Goal: Task Accomplishment & Management: Manage account settings

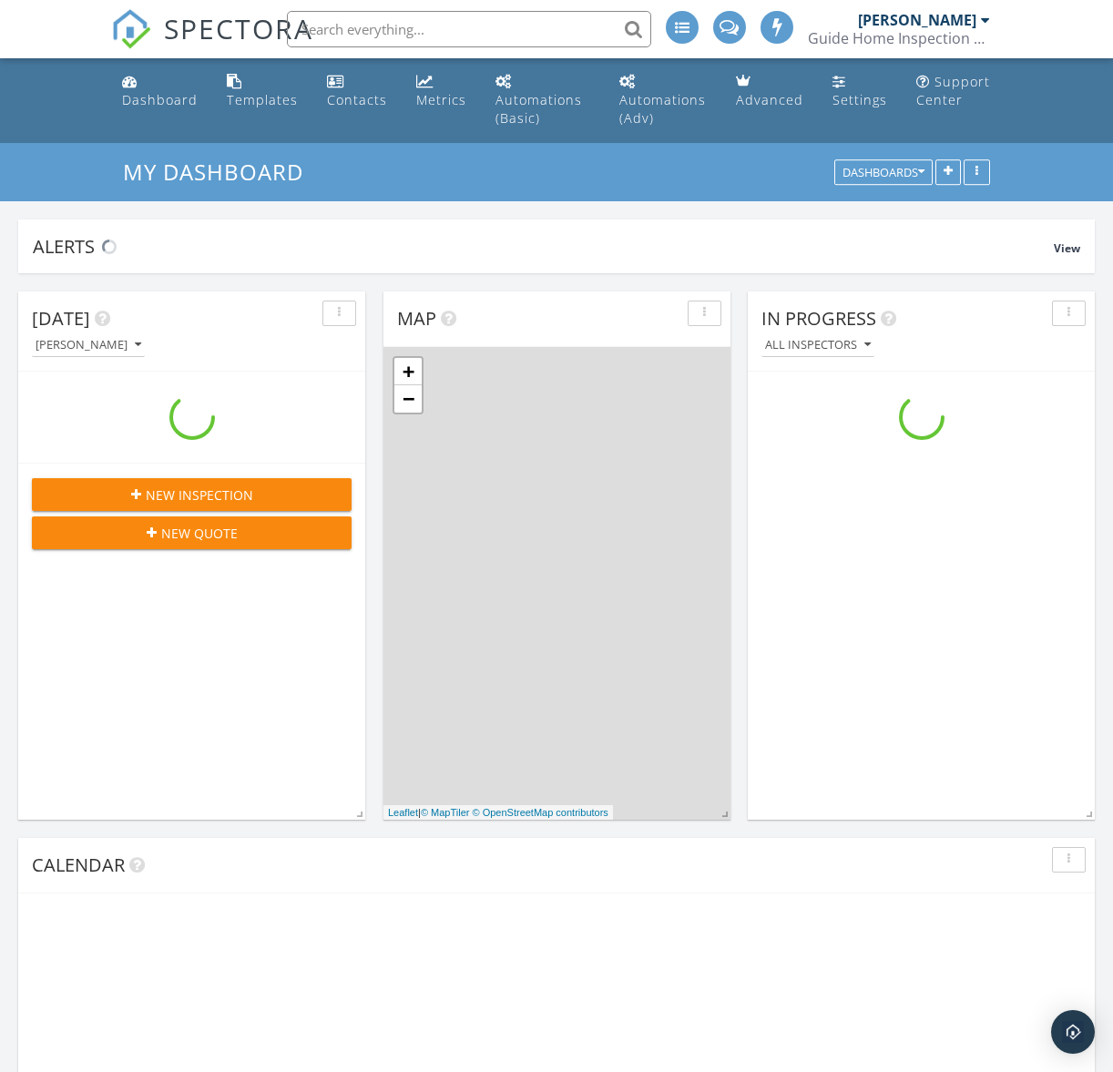
scroll to position [1686, 1141]
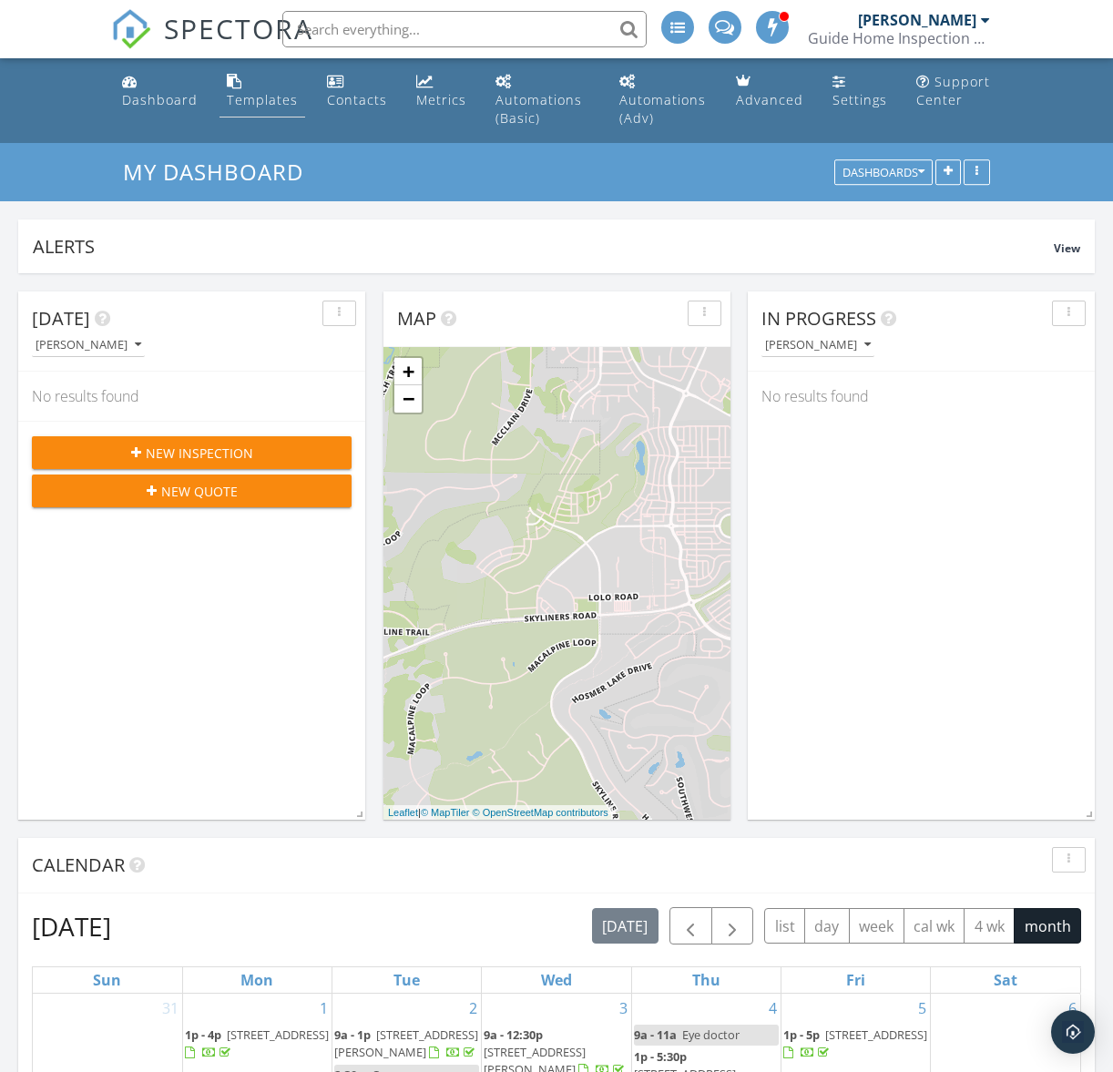
click at [256, 104] on div "Templates" at bounding box center [262, 99] width 71 height 17
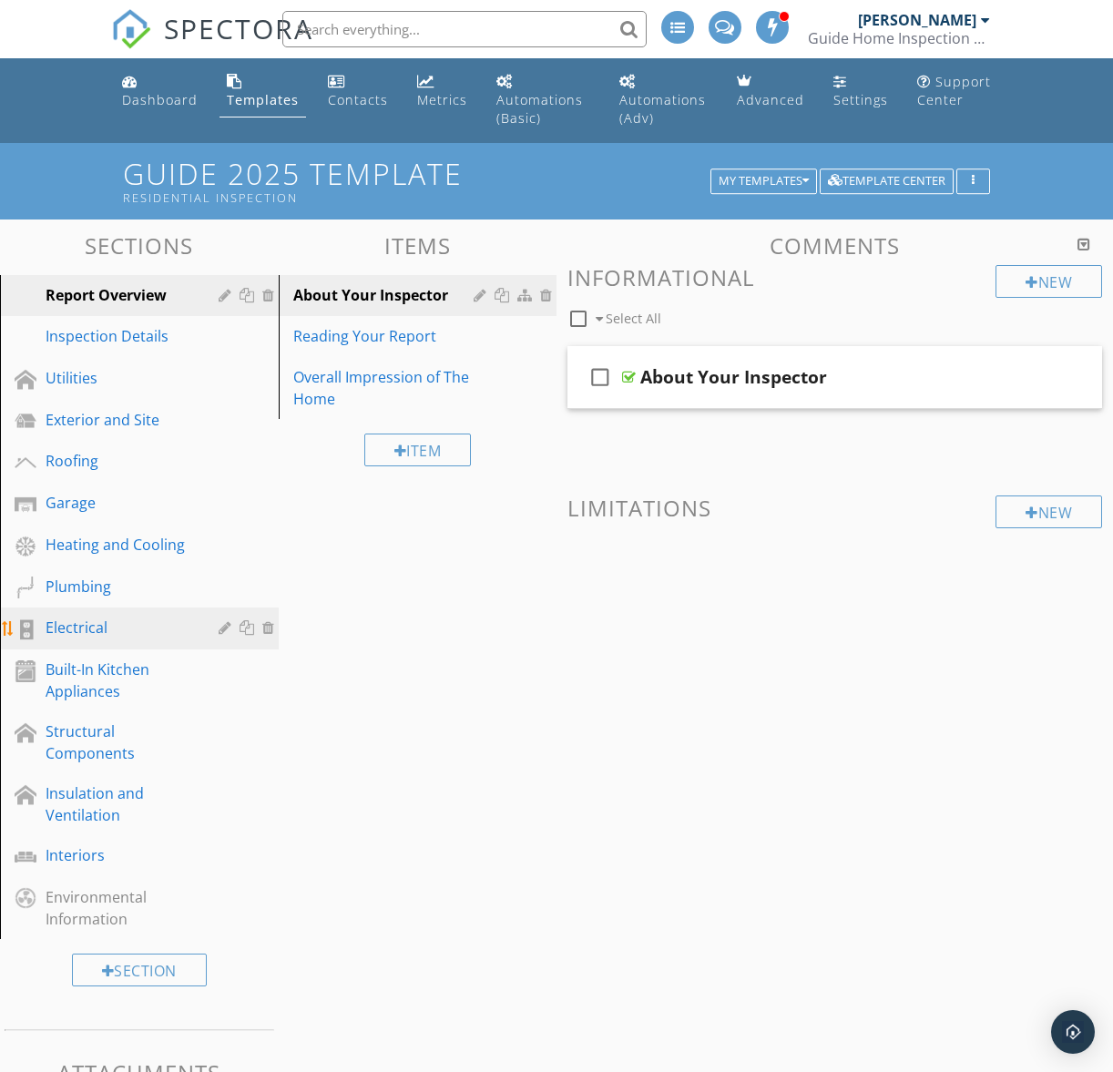
click at [76, 635] on div "Electrical" at bounding box center [119, 628] width 147 height 22
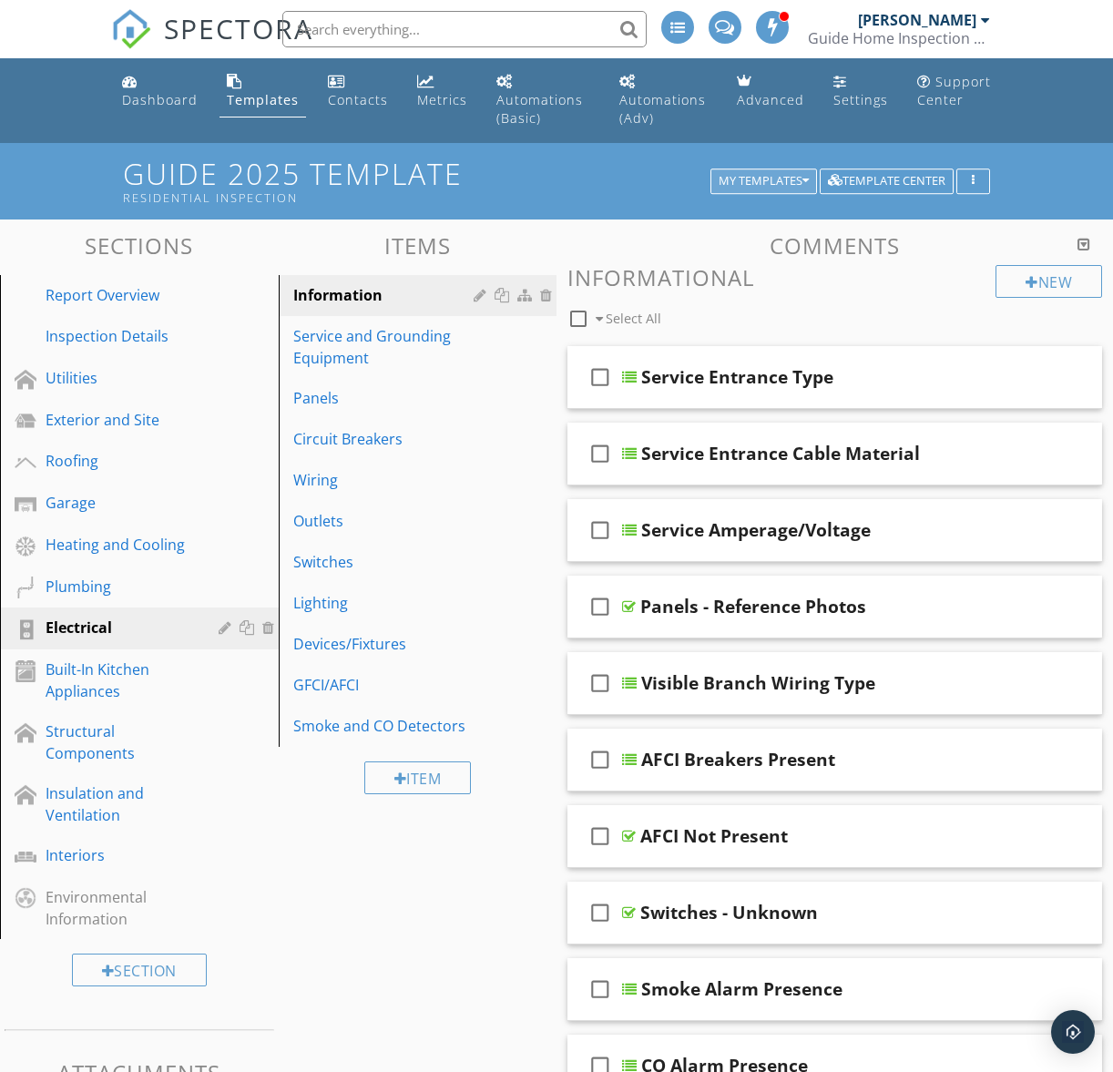
click at [758, 183] on div "My Templates" at bounding box center [763, 181] width 90 height 13
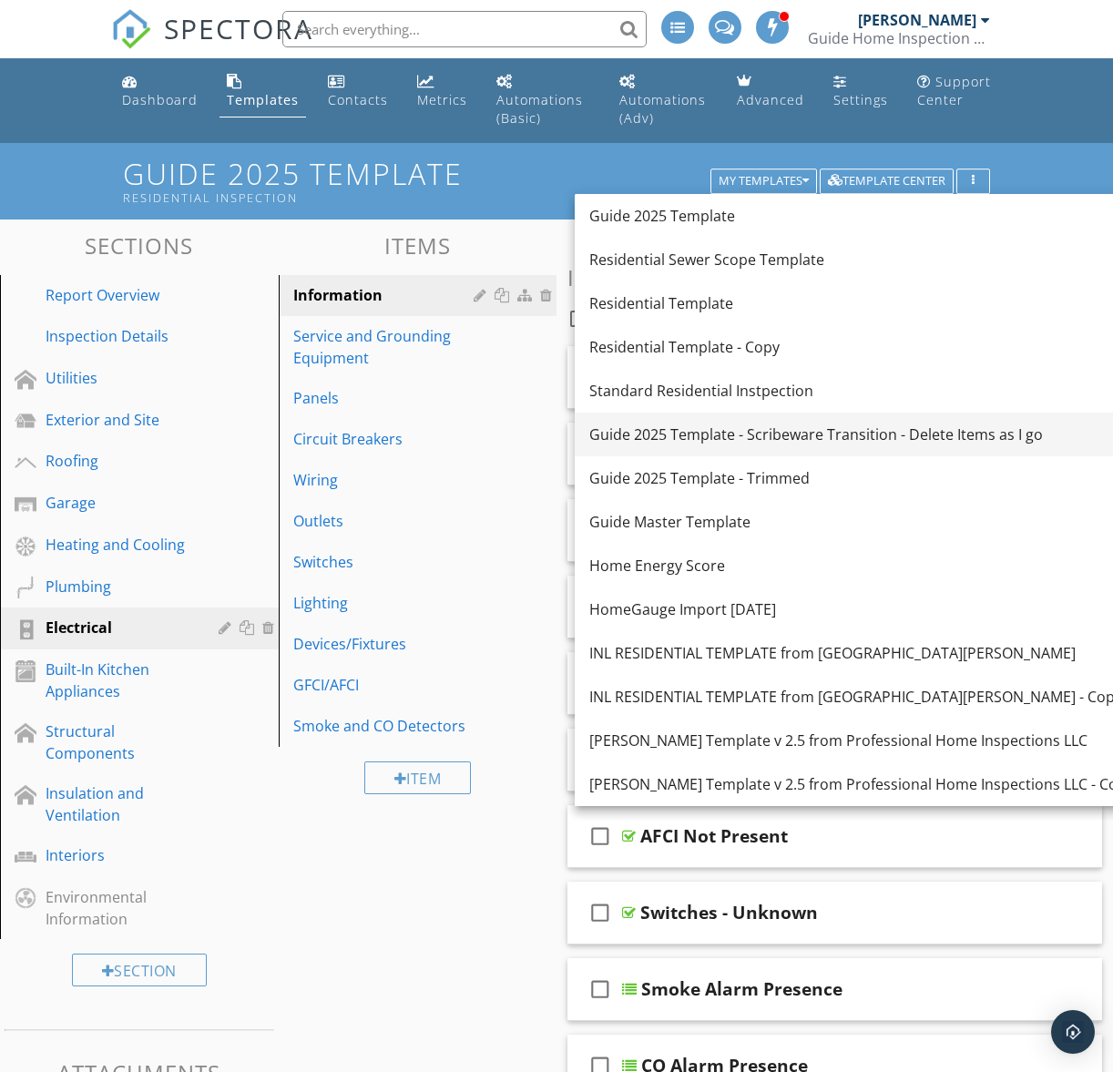
click at [709, 439] on div "Guide 2025 Template - Scribeware Transition - Delete Items as I go" at bounding box center [861, 434] width 545 height 22
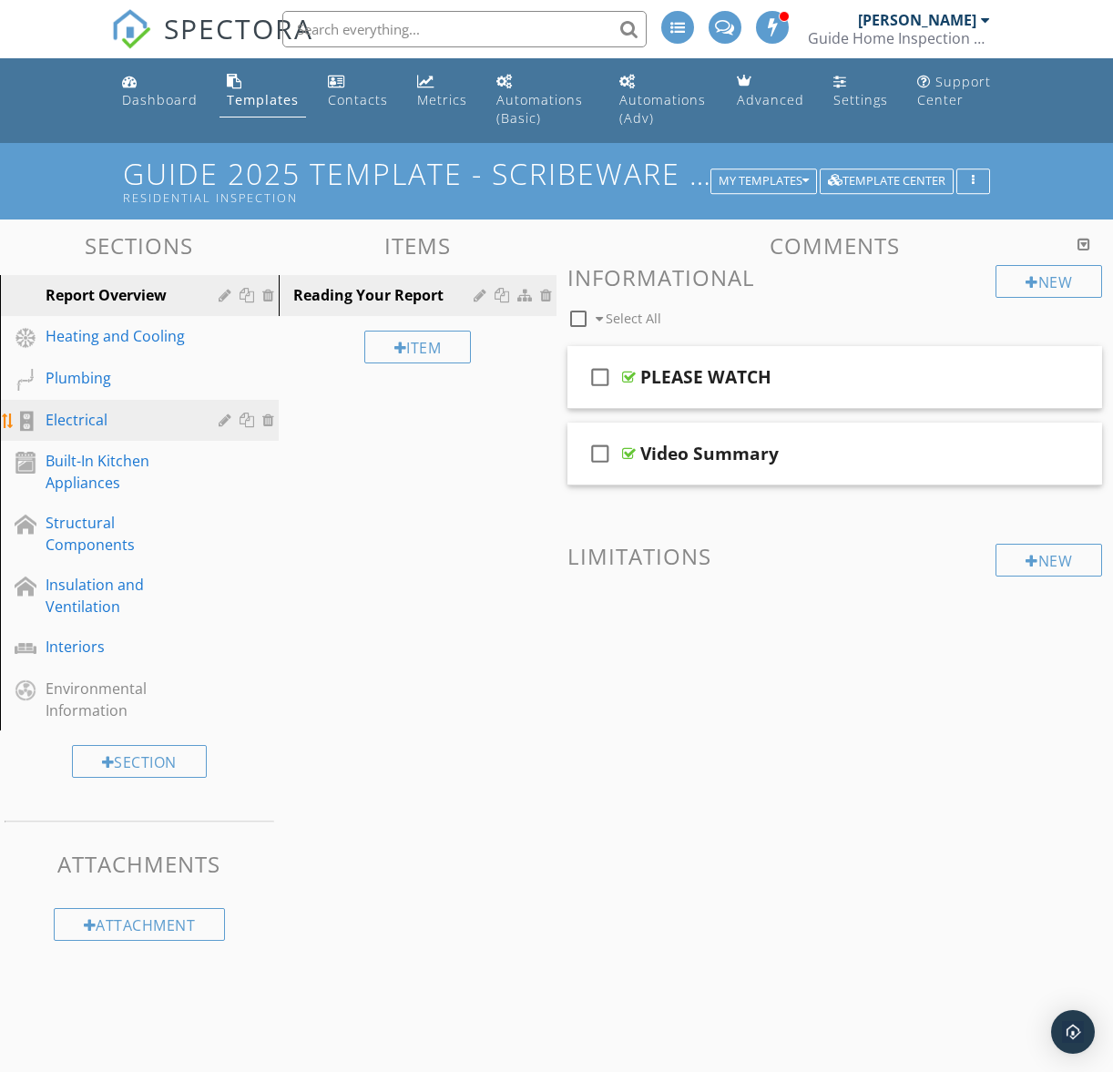
click at [79, 418] on div "Electrical" at bounding box center [119, 420] width 147 height 22
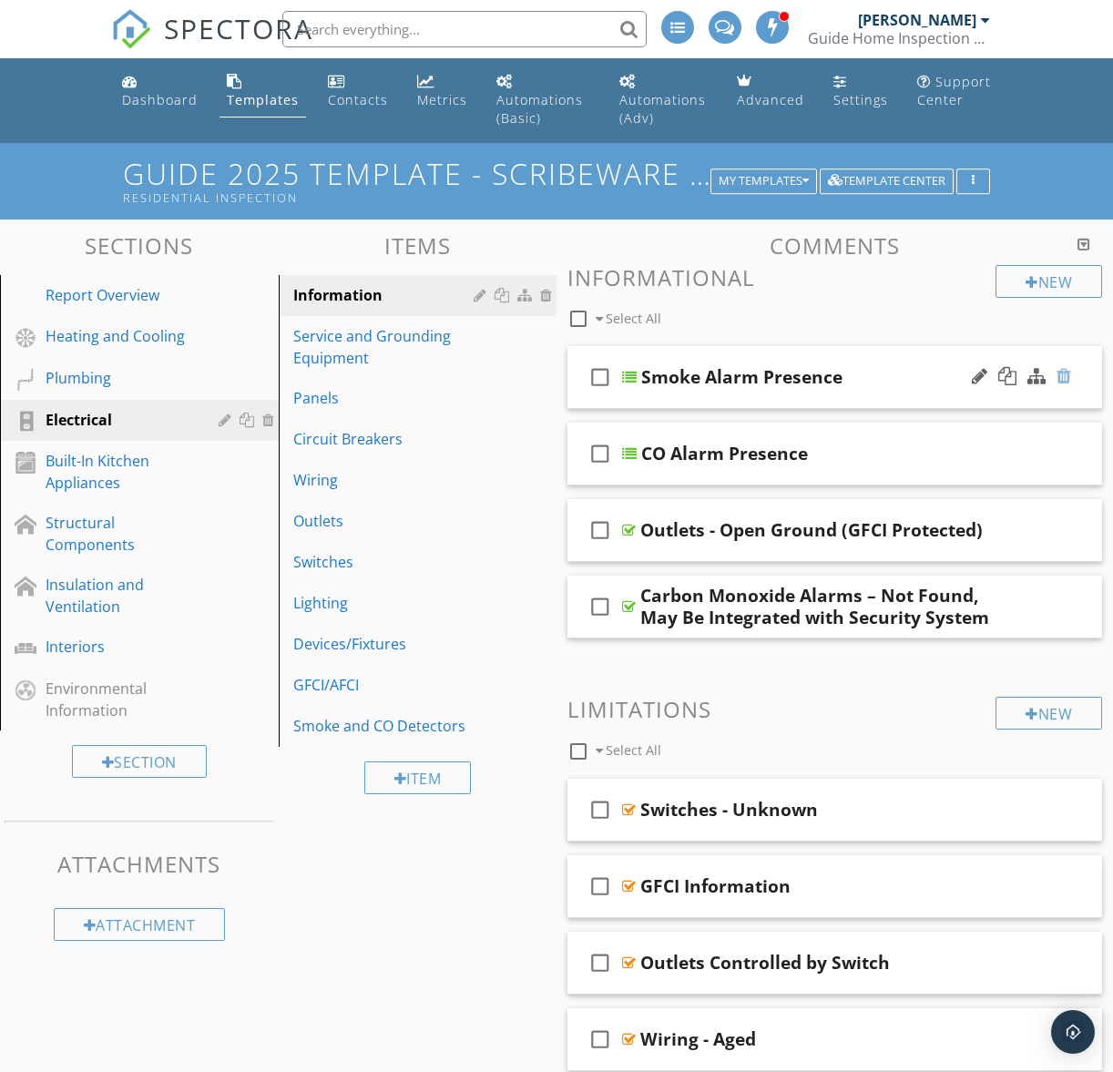
click at [1062, 375] on div at bounding box center [1063, 376] width 15 height 18
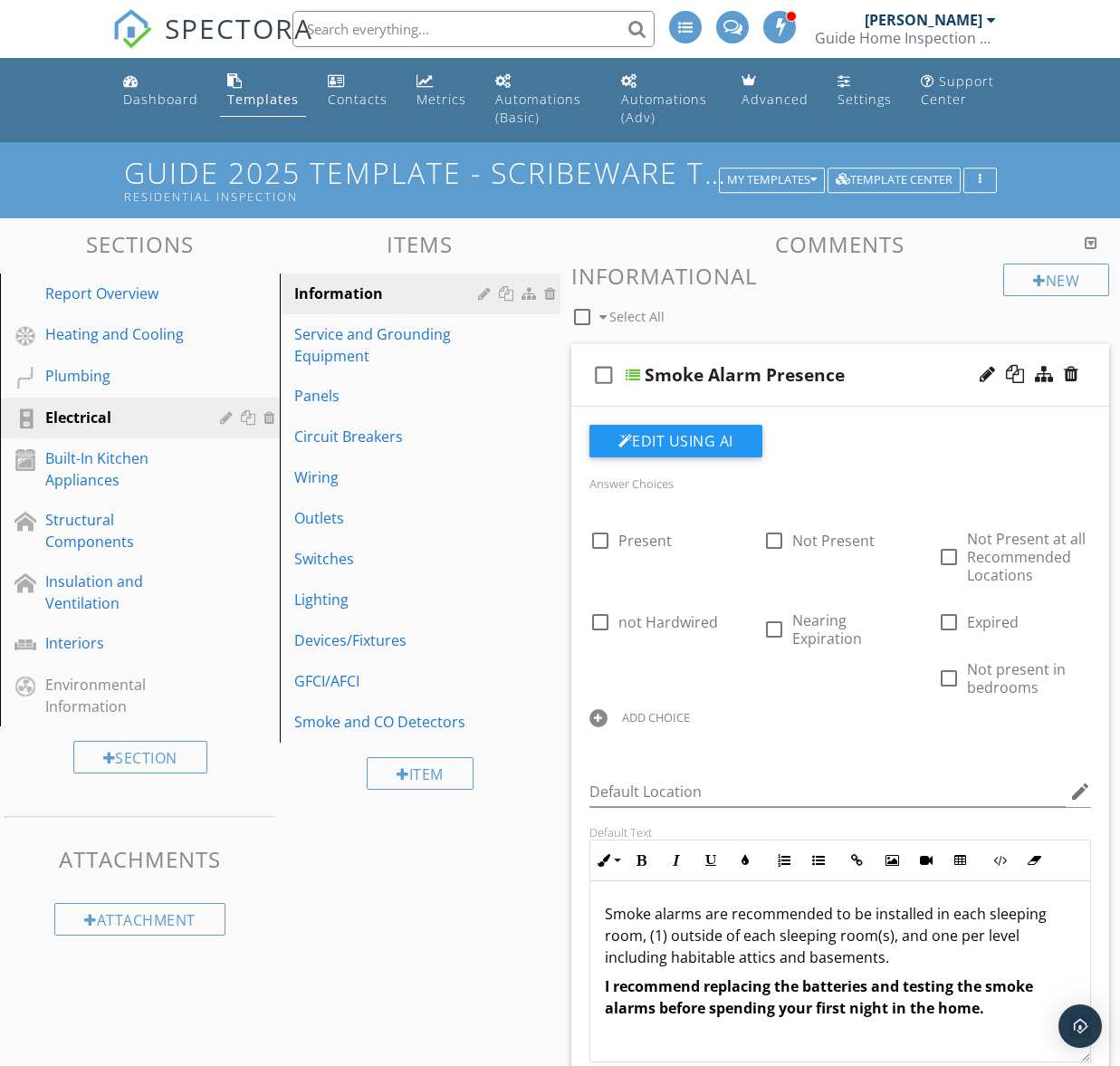
click at [899, 368] on div at bounding box center [560, 533] width 1120 height 1066
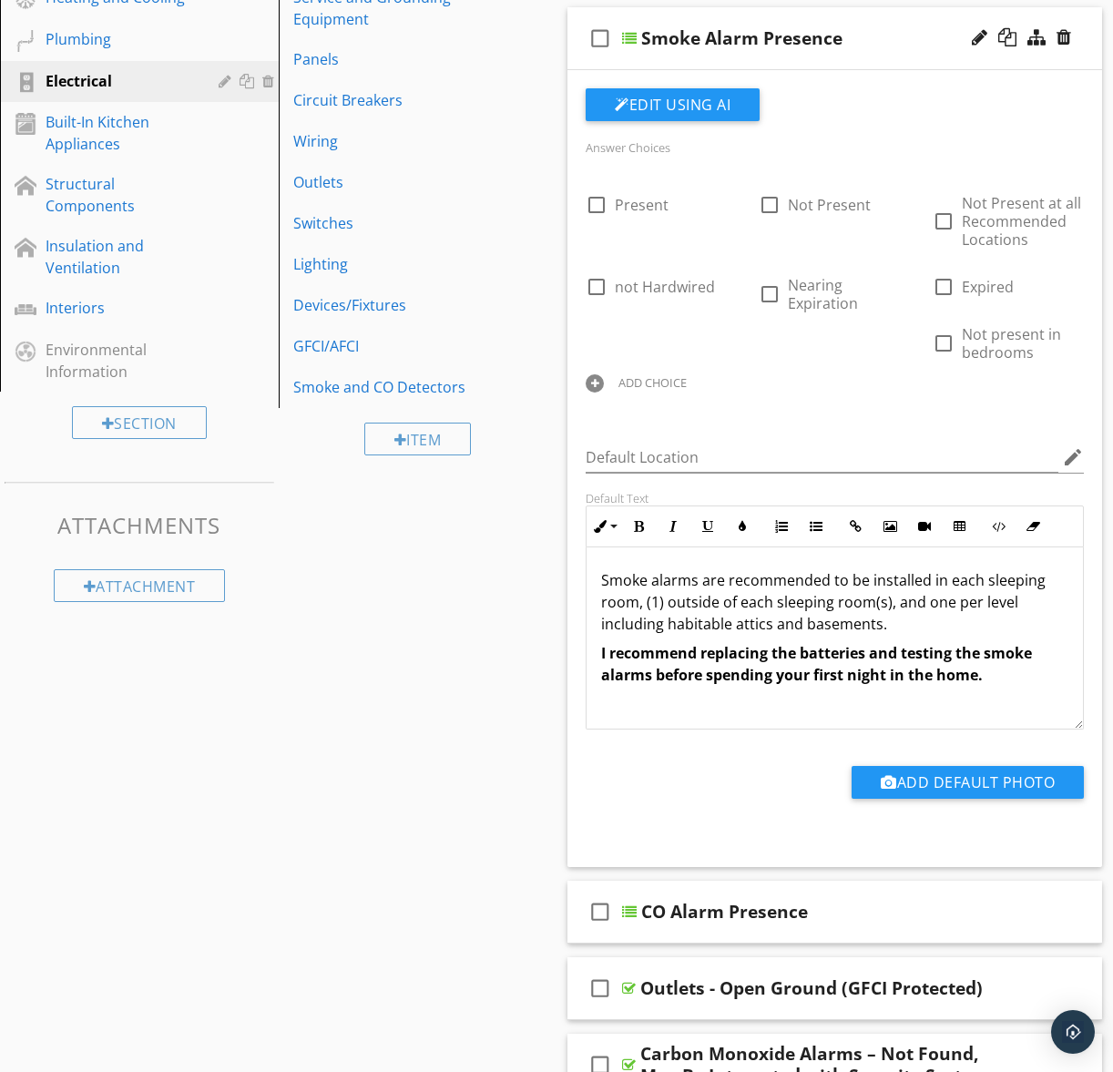
scroll to position [1, 0]
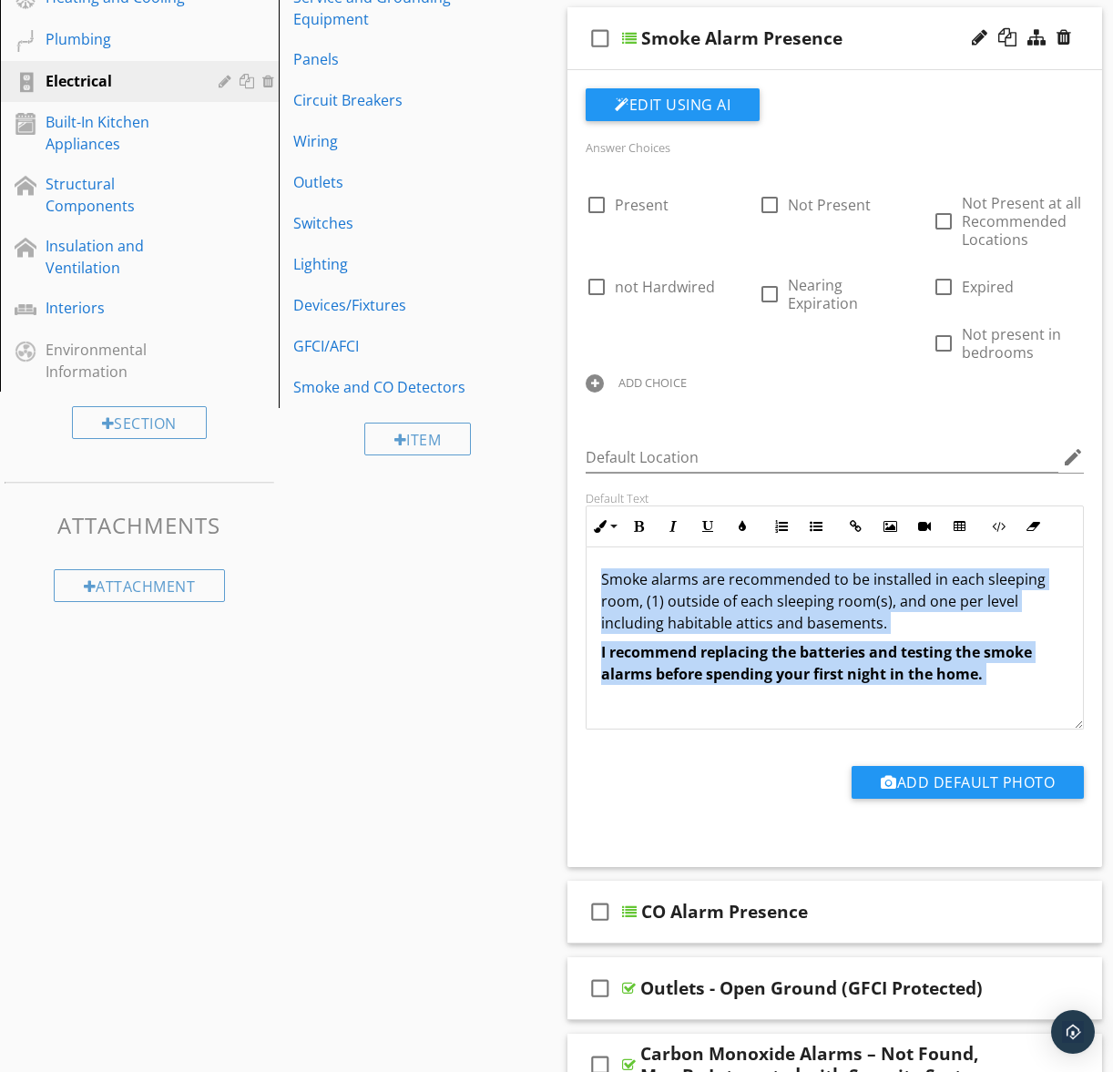
drag, startPoint x: 596, startPoint y: 580, endPoint x: 1012, endPoint y: 691, distance: 429.9
click at [1012, 691] on div "Smoke alarms are recommended to be installed in each sleeping room, (1) outside…" at bounding box center [834, 637] width 496 height 182
copy div "Smoke alarms are recommended to be installed in each sleeping room, (1) outside…"
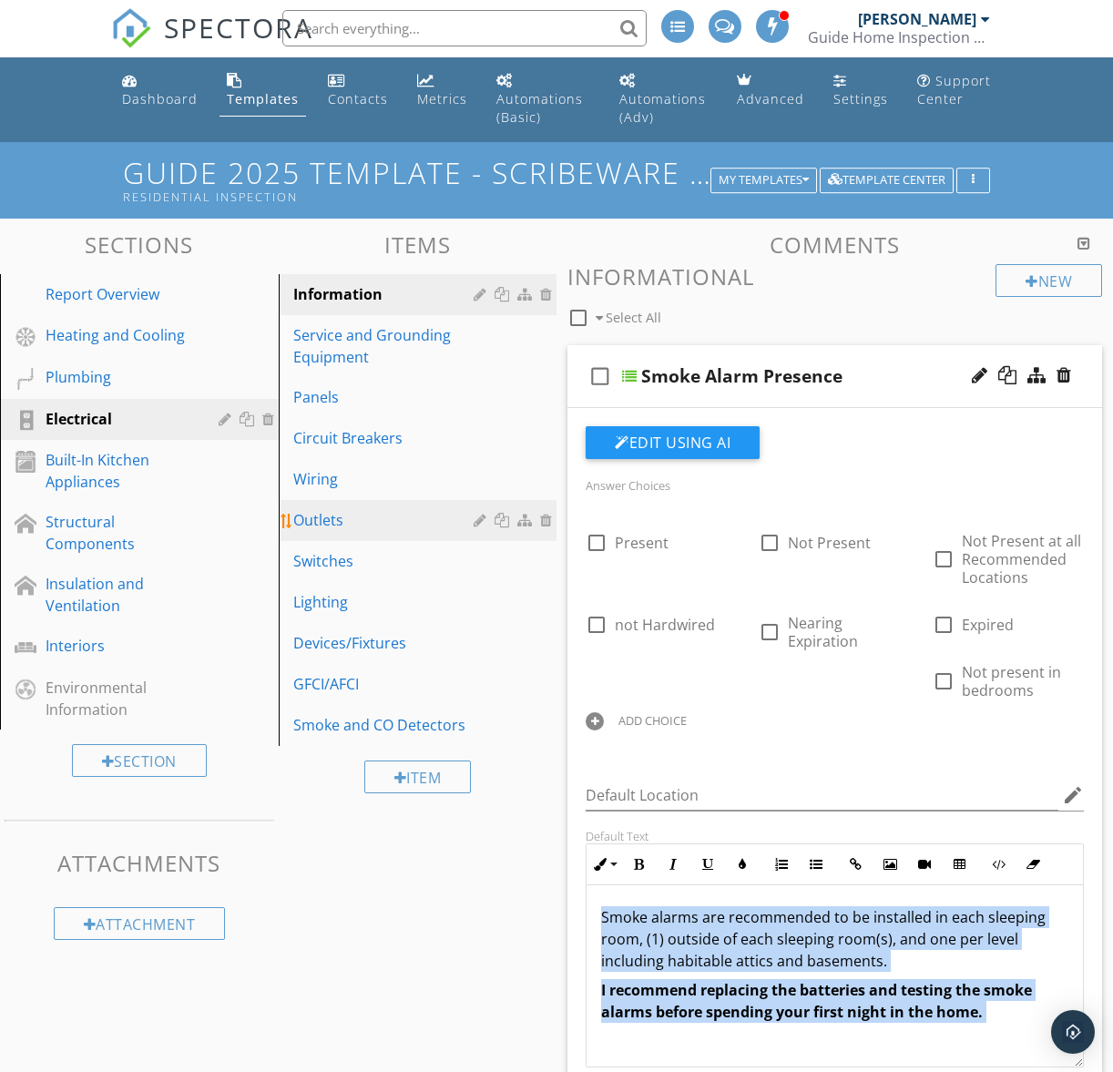
scroll to position [0, 0]
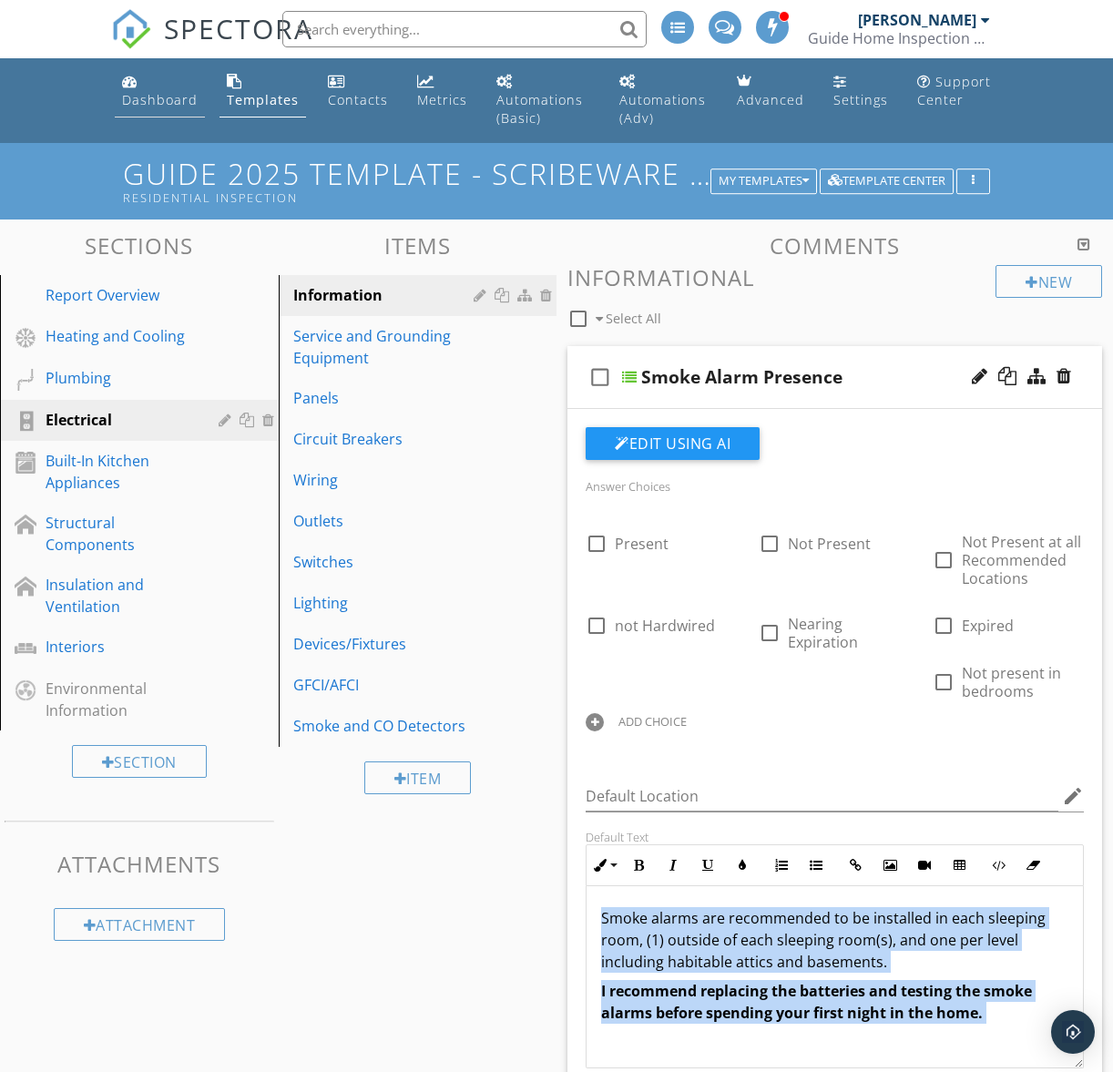
click at [154, 107] on div "Dashboard" at bounding box center [160, 99] width 76 height 17
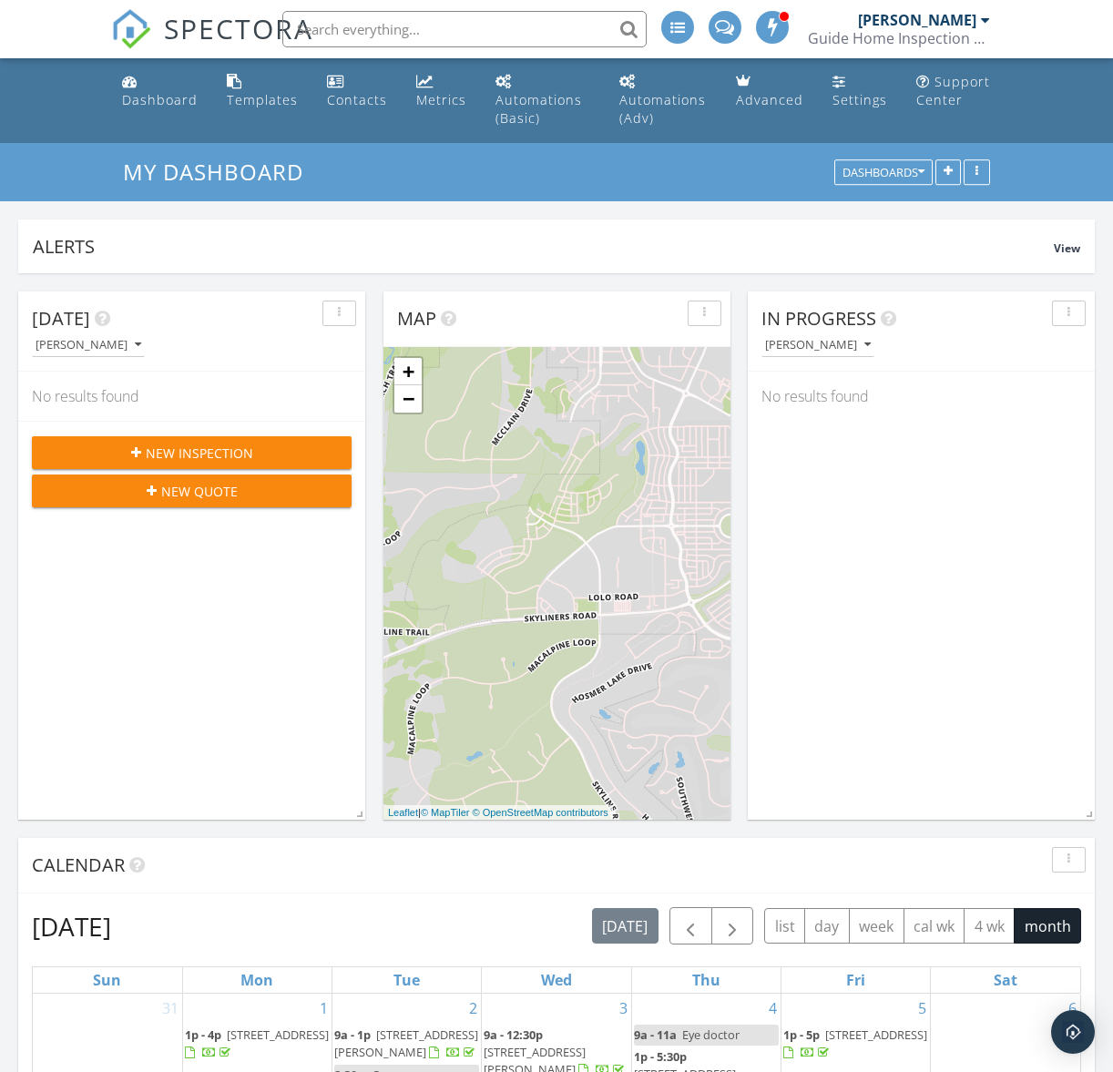
click at [396, 36] on input "text" at bounding box center [464, 29] width 364 height 36
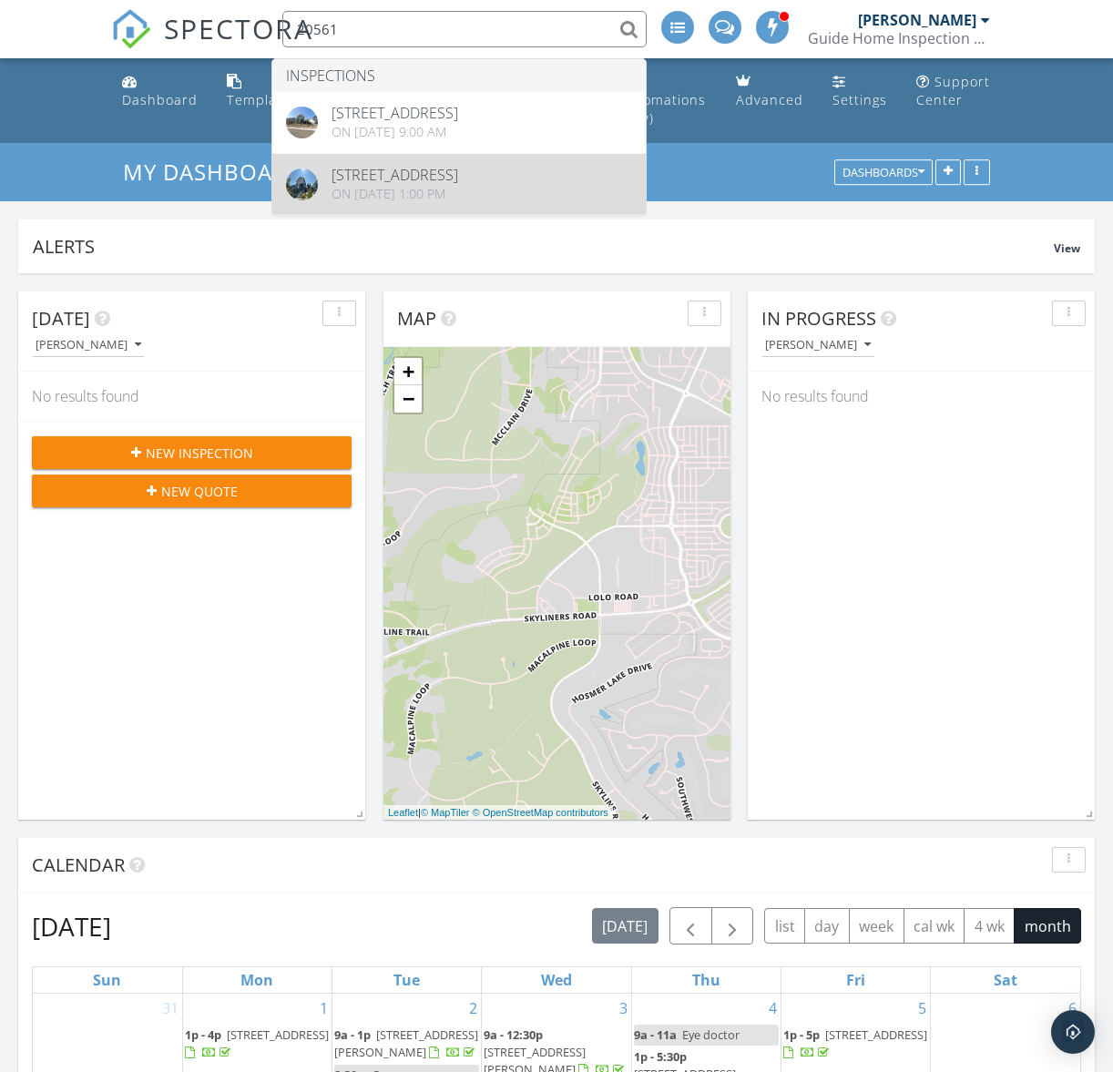
type input "20561"
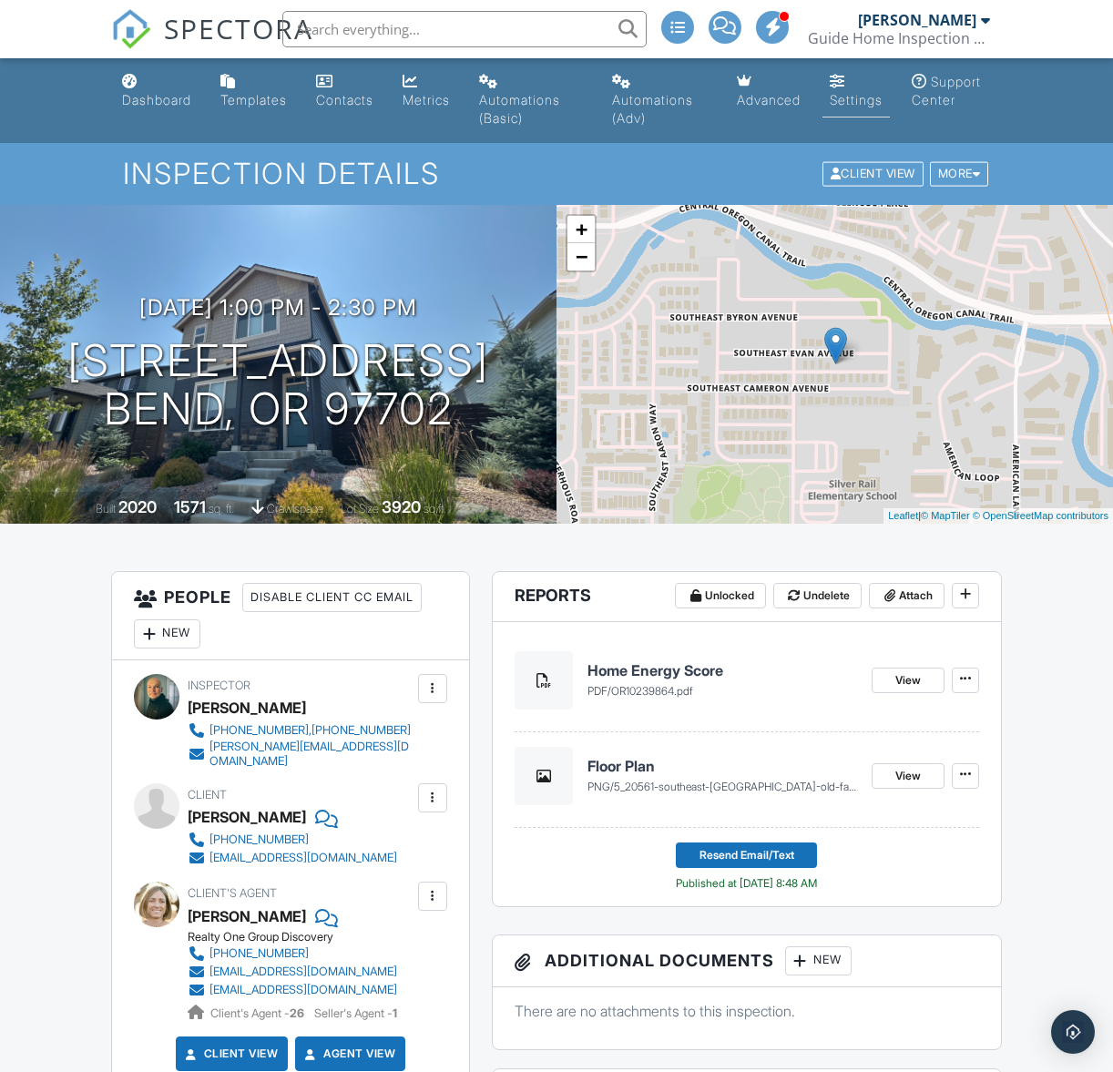
click at [870, 101] on div "Settings" at bounding box center [856, 99] width 53 height 15
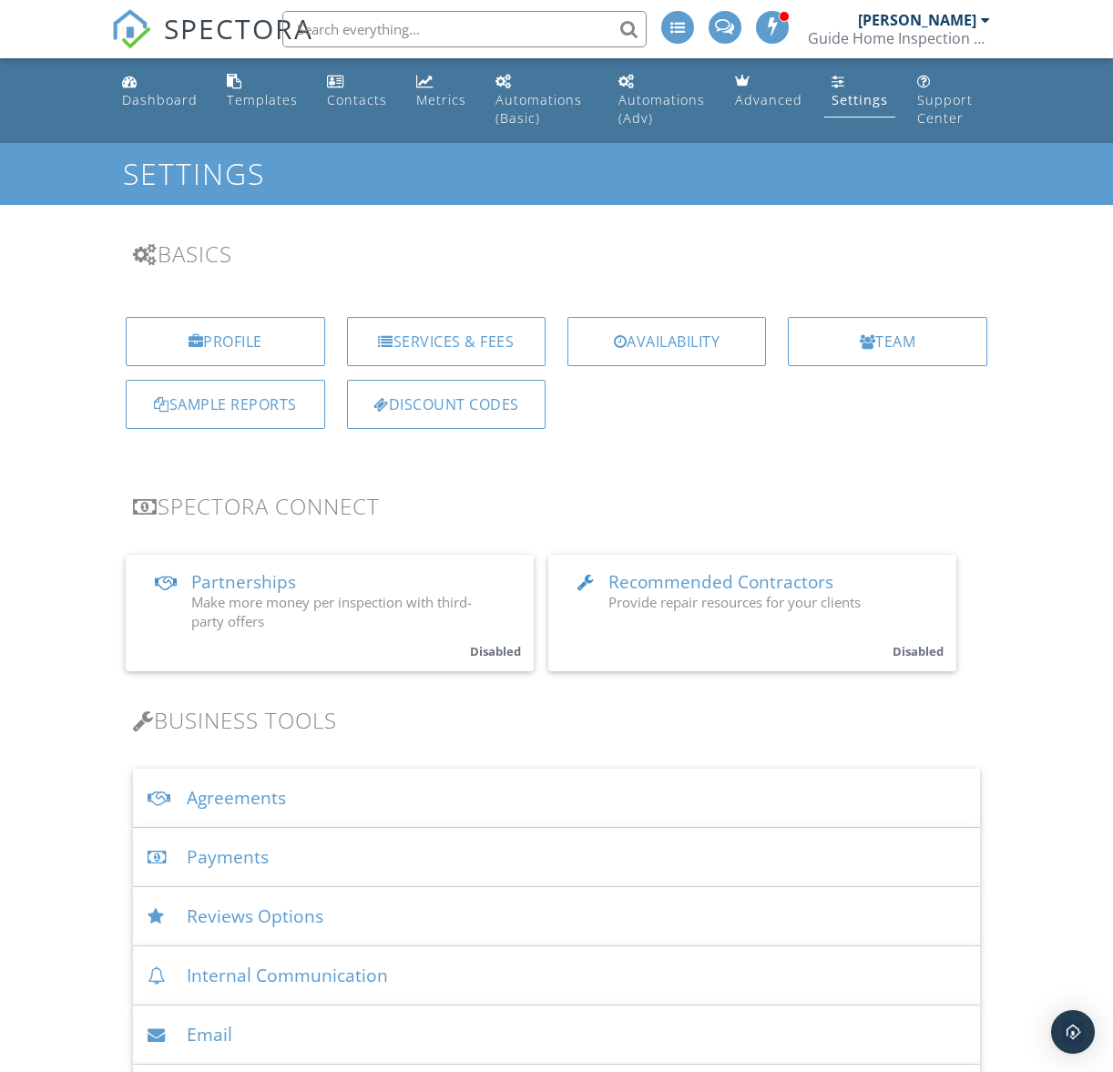
click at [239, 807] on div "Agreements" at bounding box center [556, 798] width 847 height 59
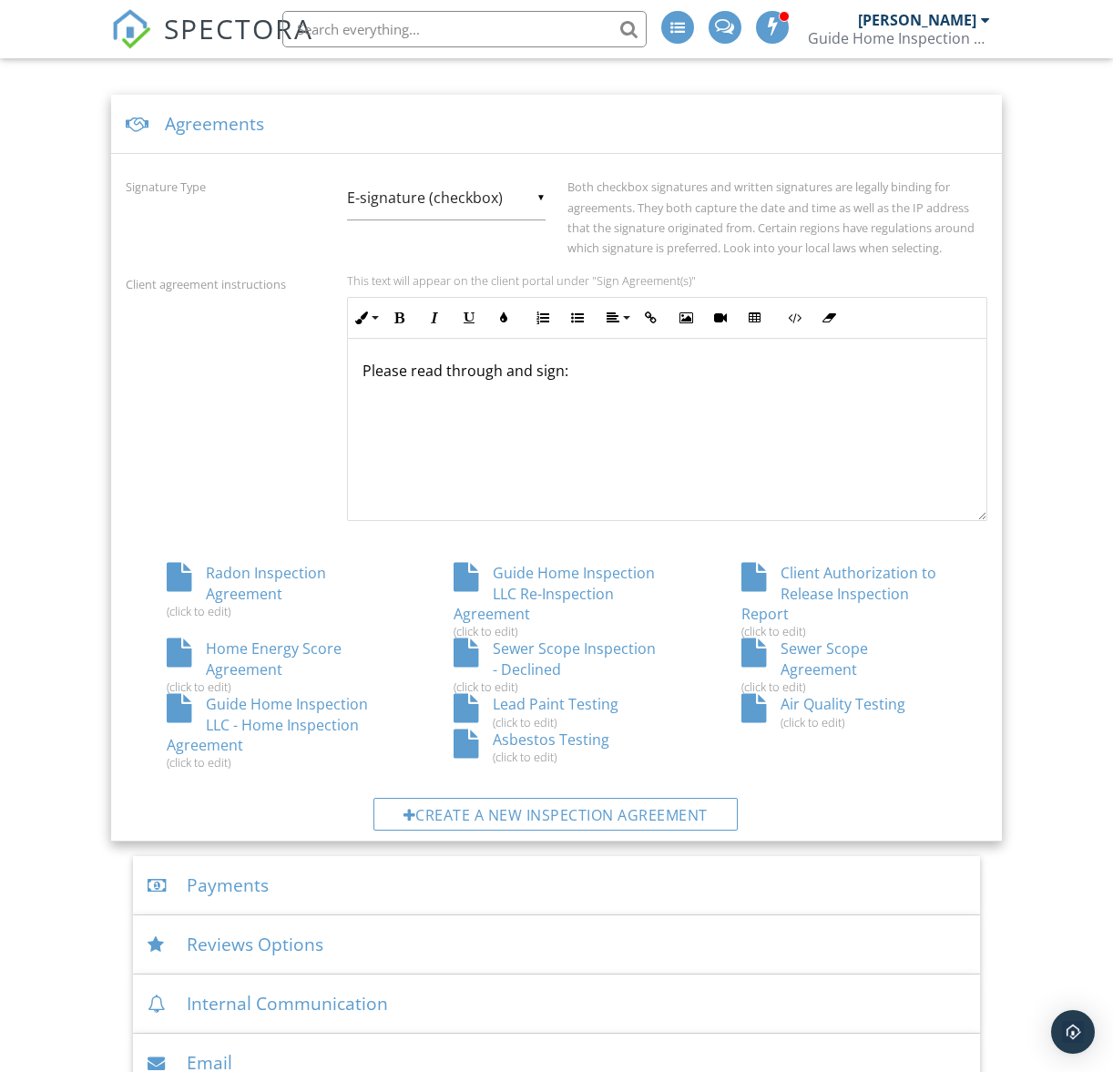
scroll to position [927, 0]
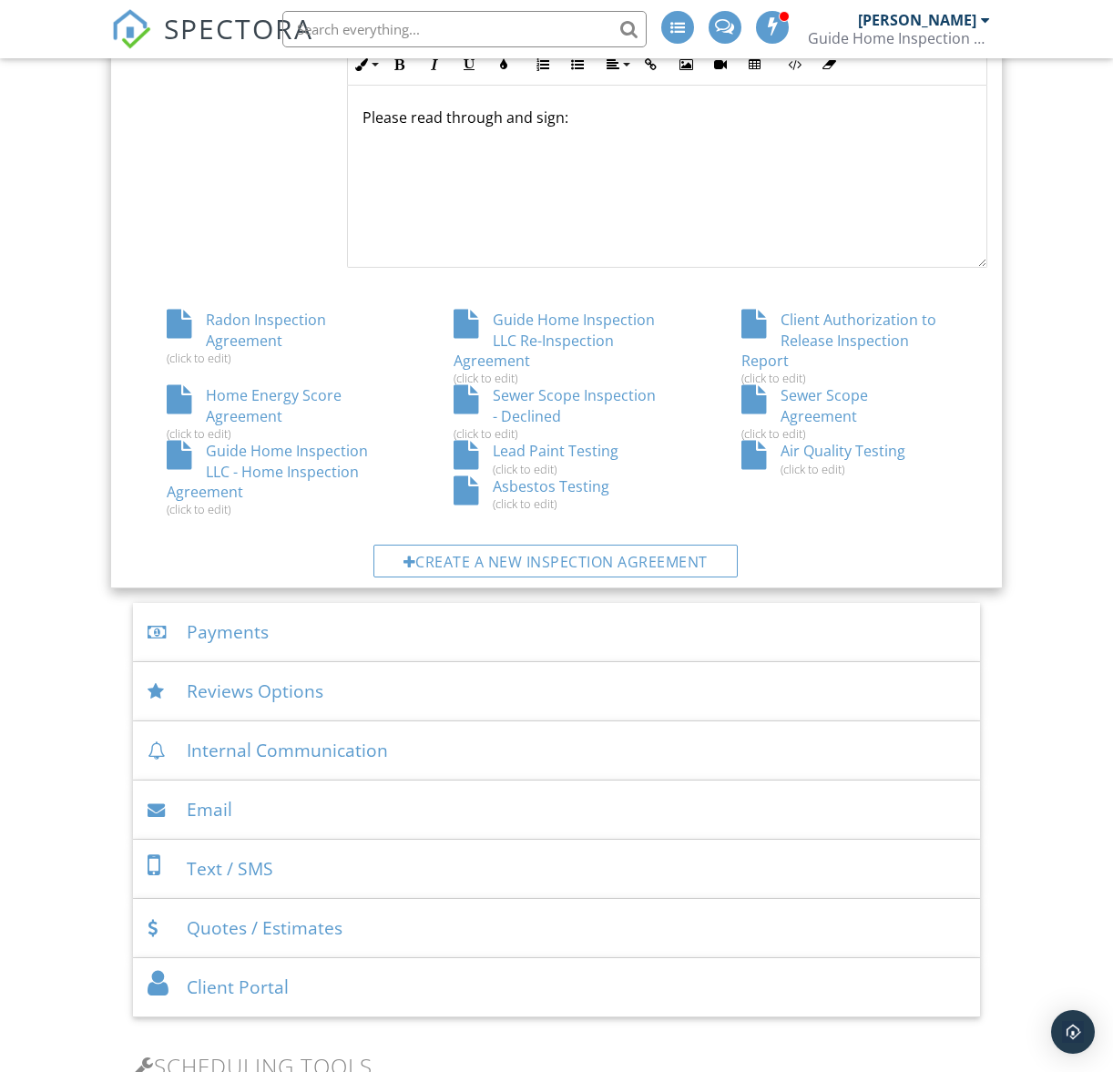
click at [700, 475] on div "Air Quality Testing (click to edit)" at bounding box center [843, 458] width 287 height 35
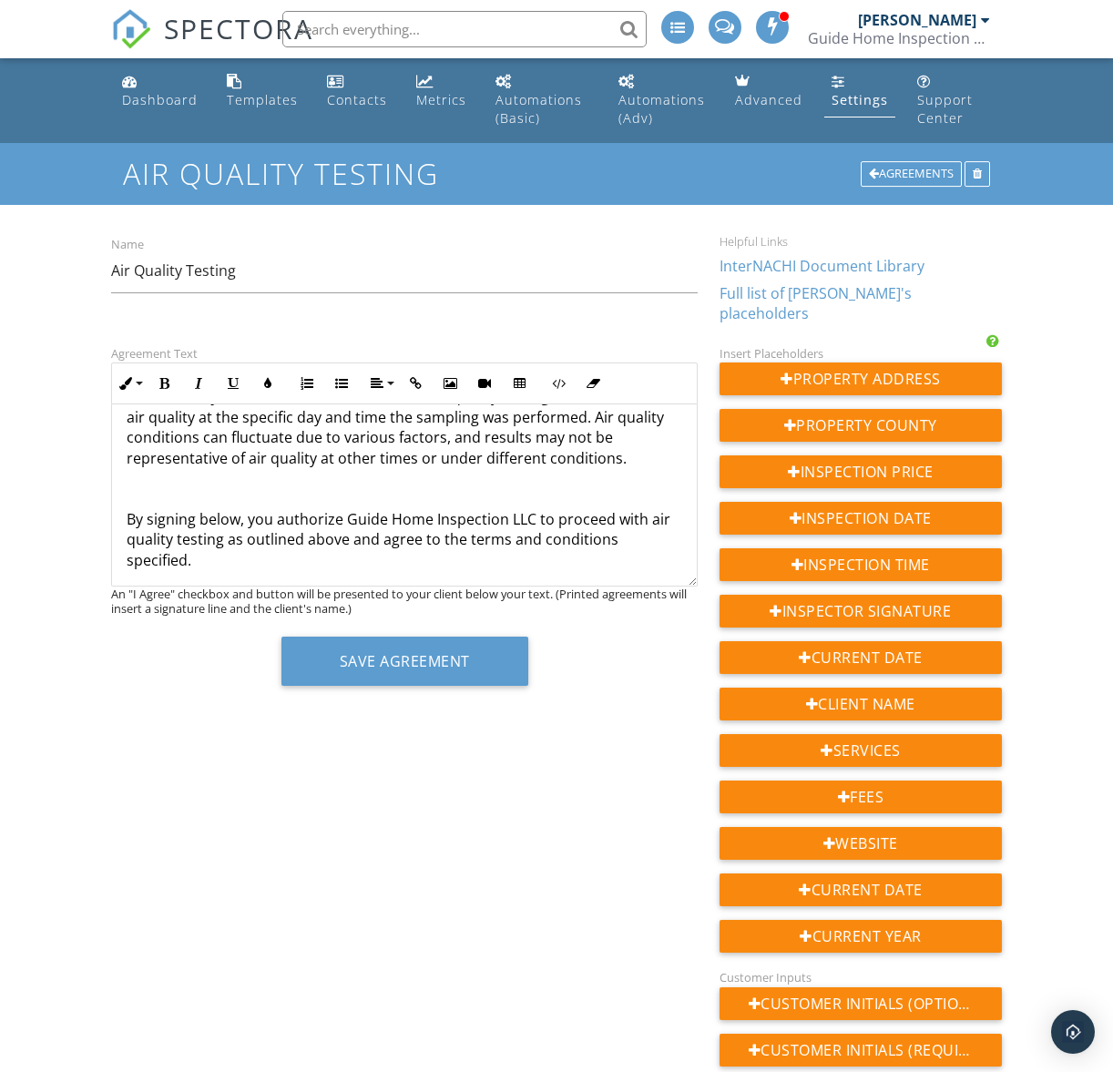
scroll to position [620, 0]
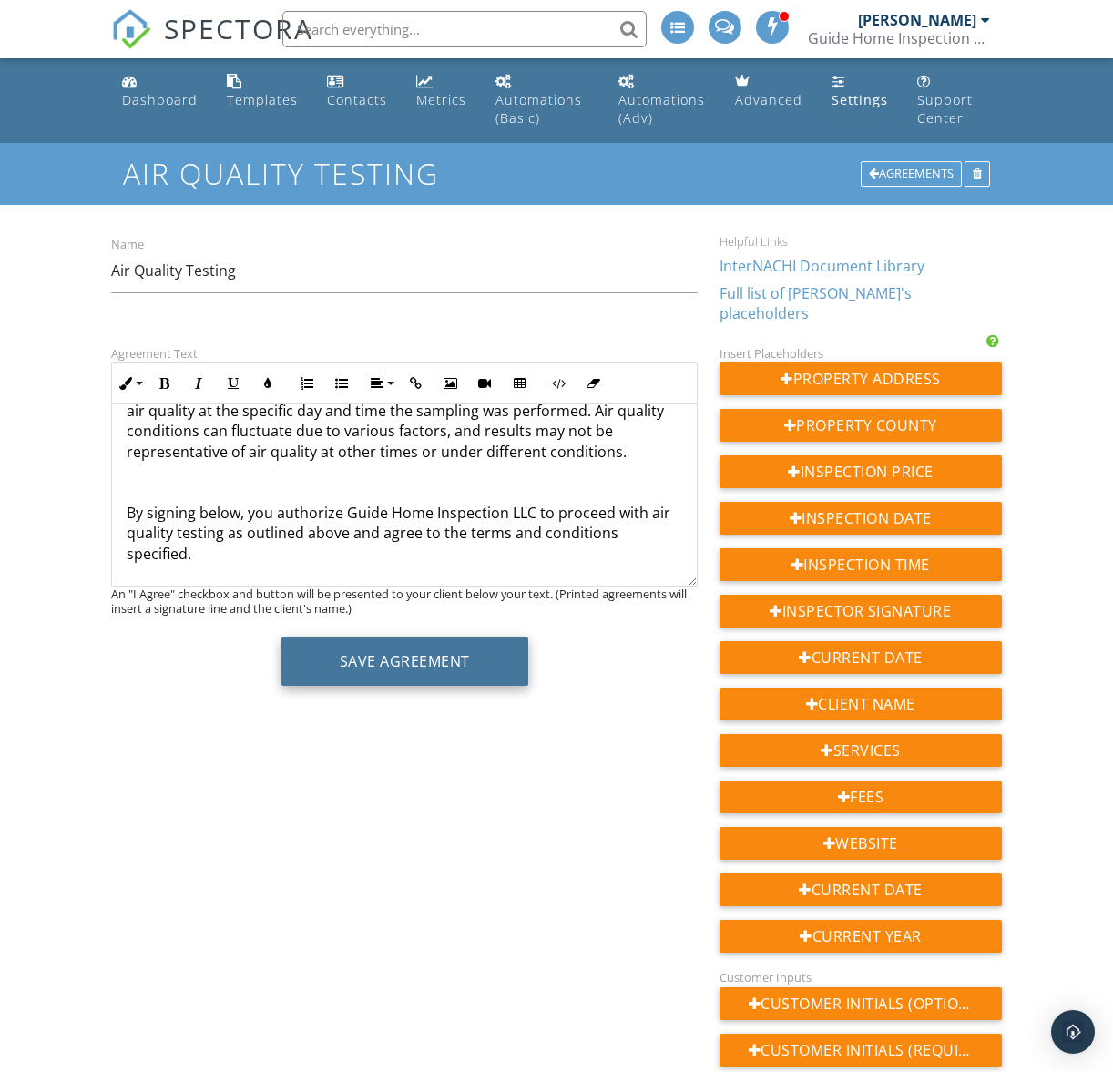
click at [423, 650] on button "Save Agreement" at bounding box center [404, 661] width 247 height 49
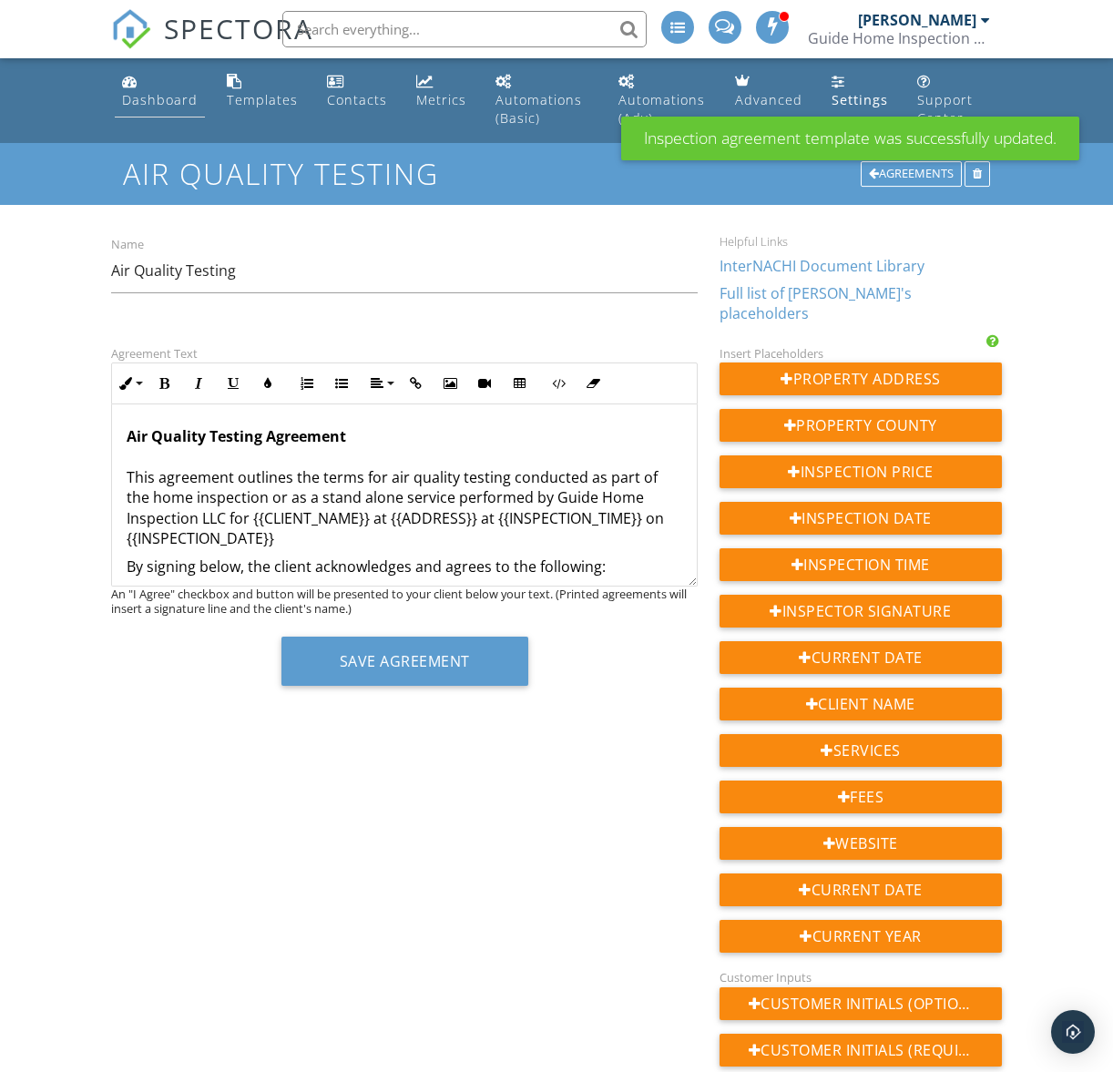
click at [165, 103] on div "Dashboard" at bounding box center [160, 99] width 76 height 17
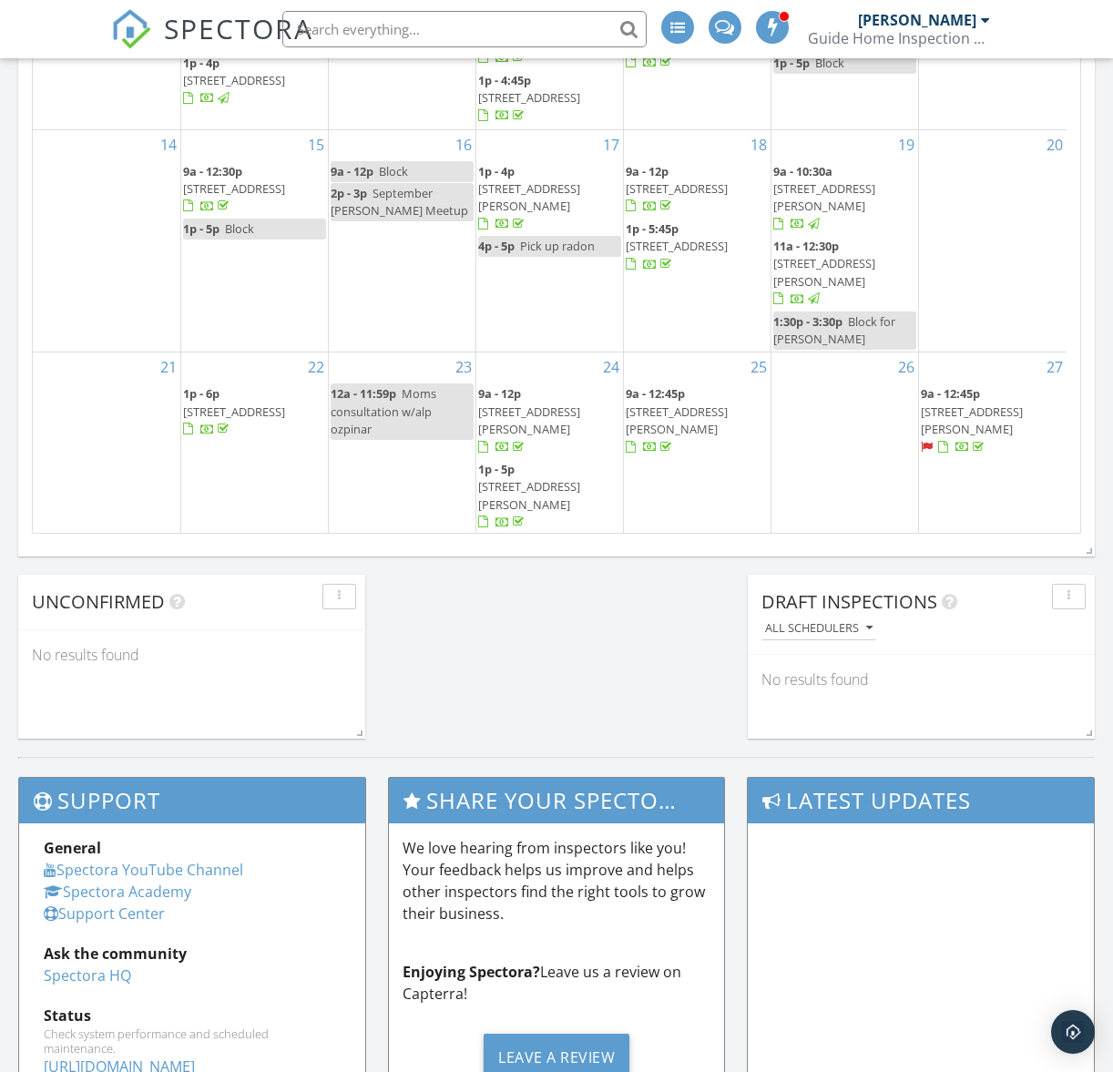
scroll to position [31, 0]
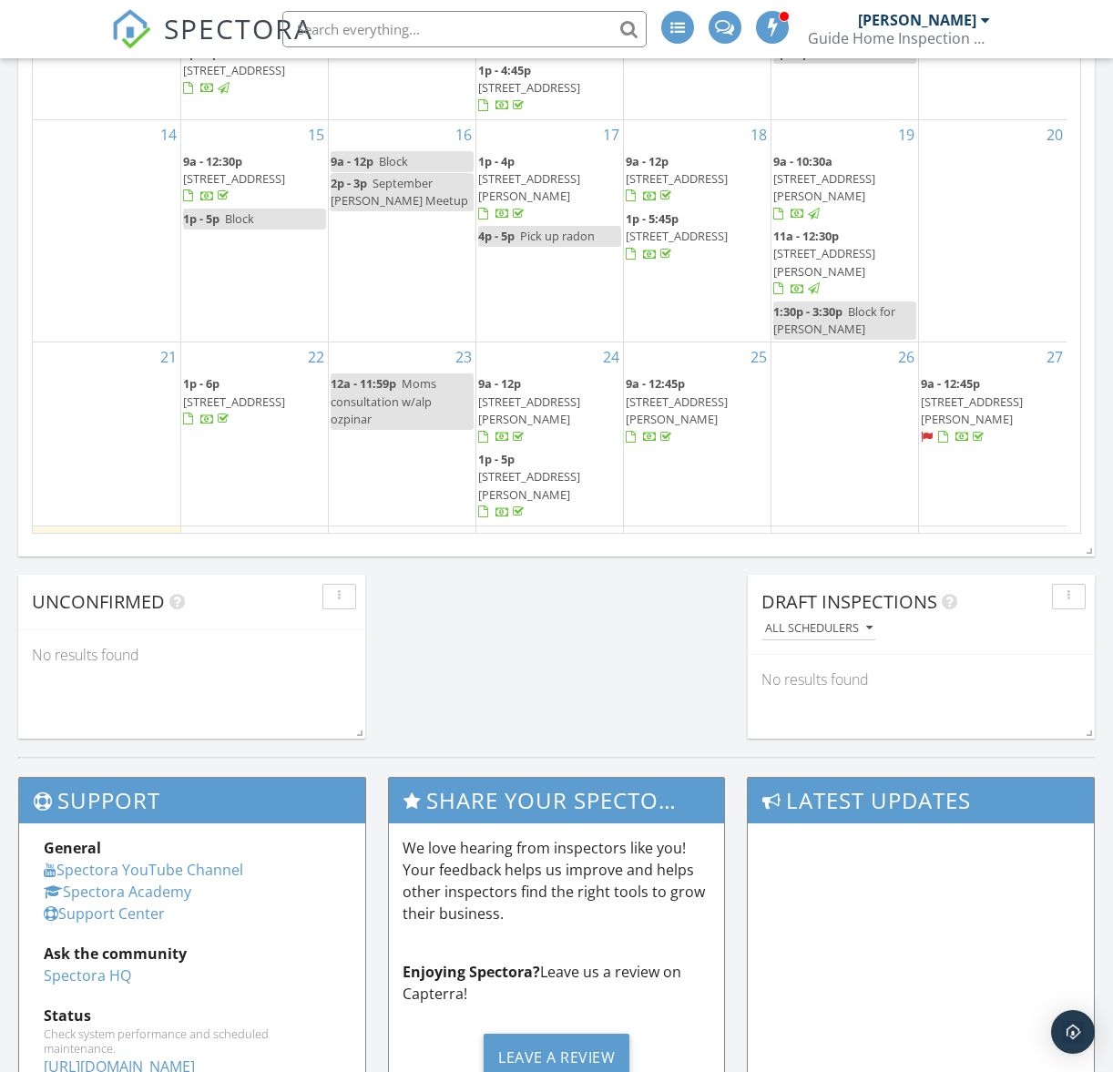
click at [250, 617] on span "[STREET_ADDRESS]" at bounding box center [234, 625] width 102 height 16
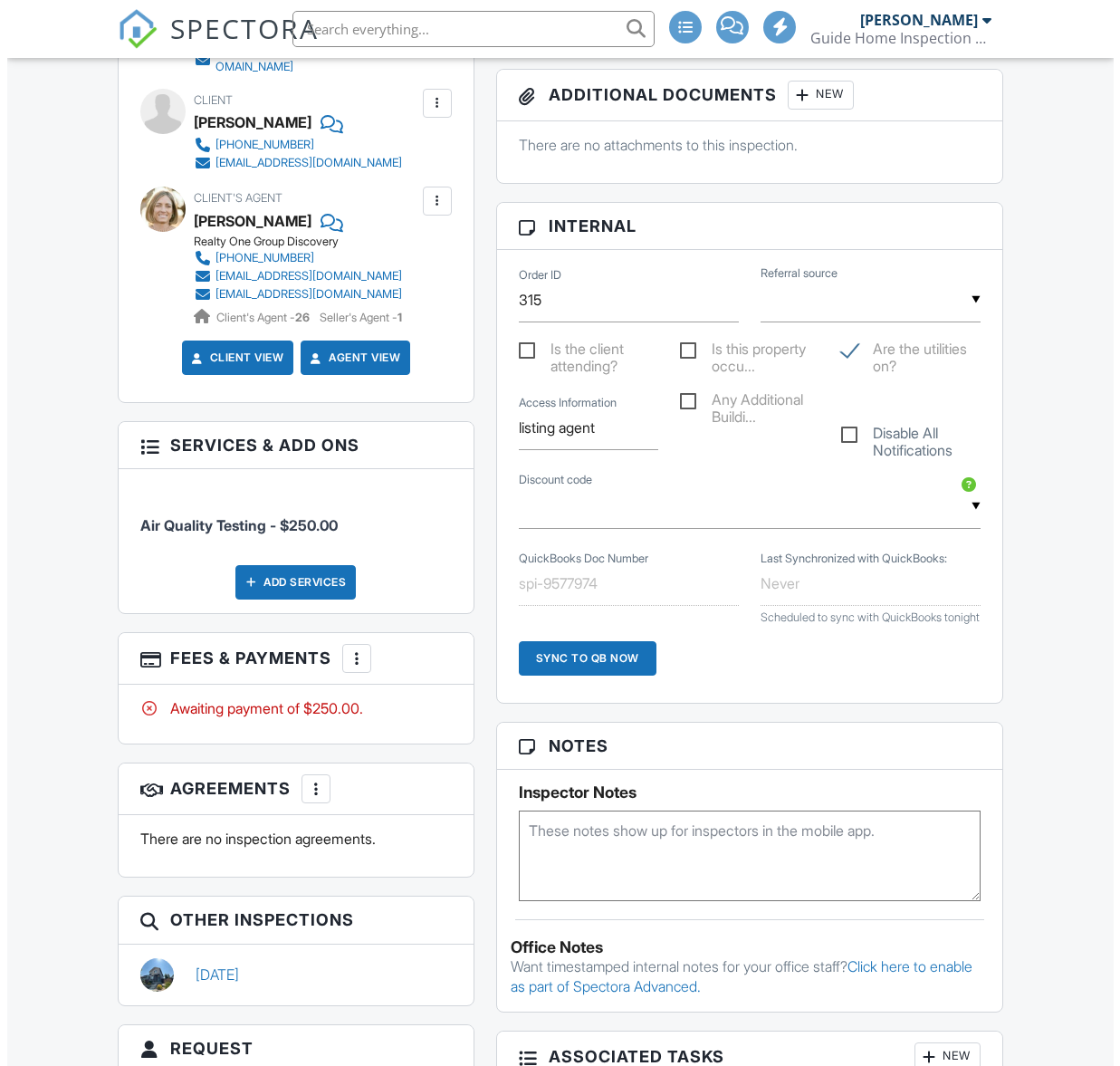
scroll to position [883, 0]
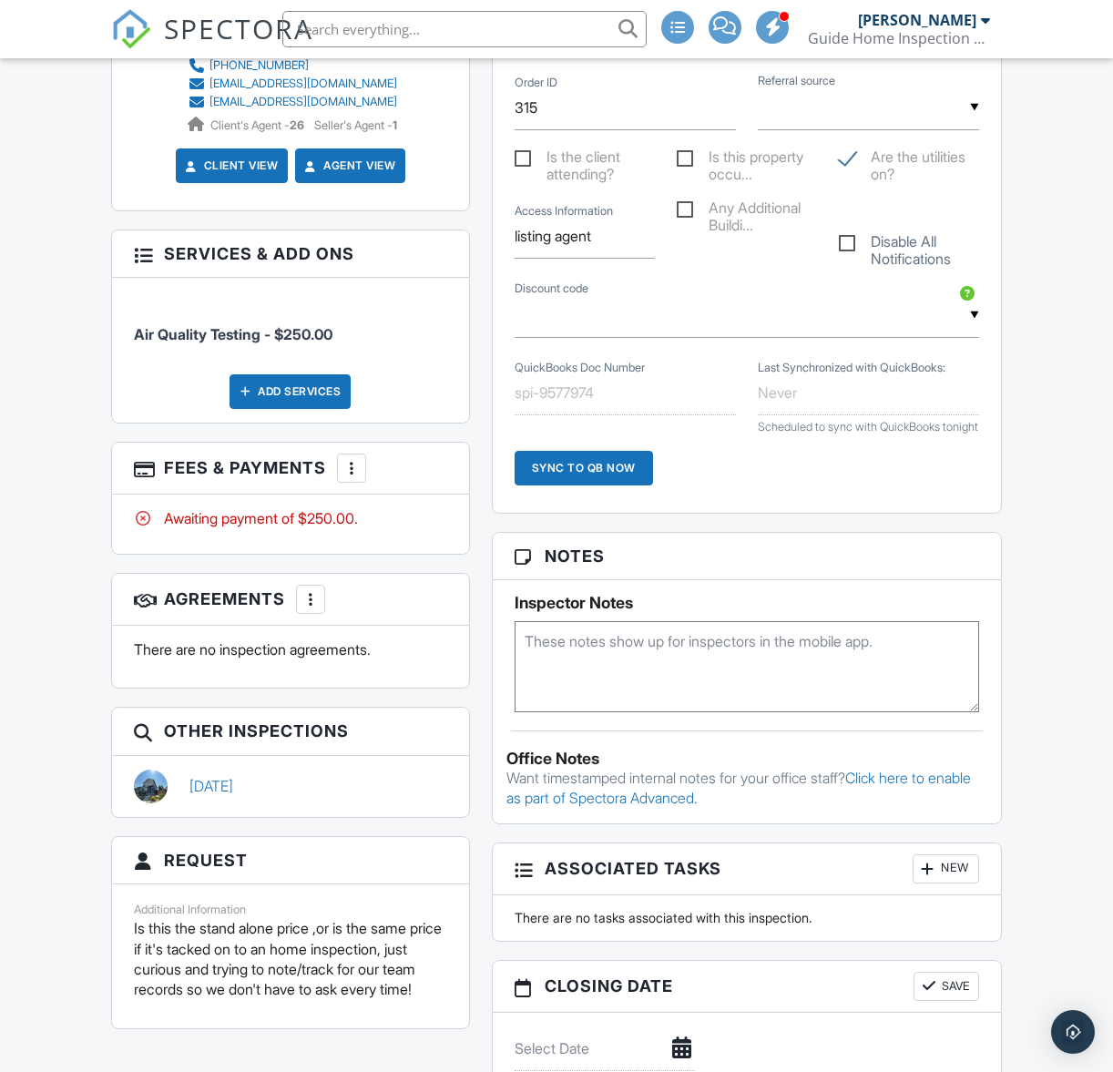
click at [312, 590] on div at bounding box center [310, 599] width 18 height 18
click at [350, 632] on li "Add Agreement" at bounding box center [421, 655] width 224 height 46
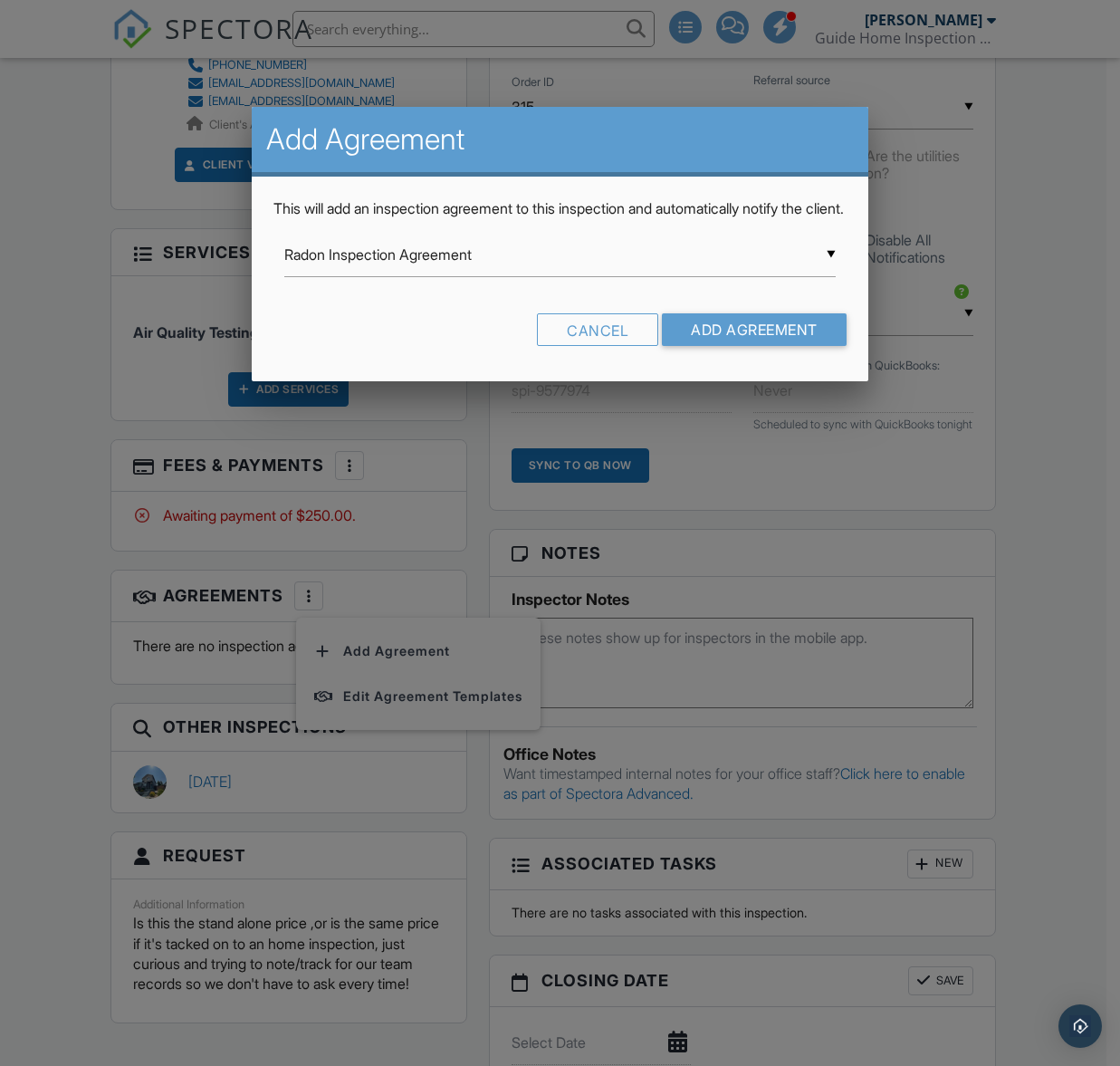
click at [820, 277] on div "▼ Radon Inspection Agreement Radon Inspection Agreement Guide Home Inspection L…" at bounding box center [560, 255] width 551 height 45
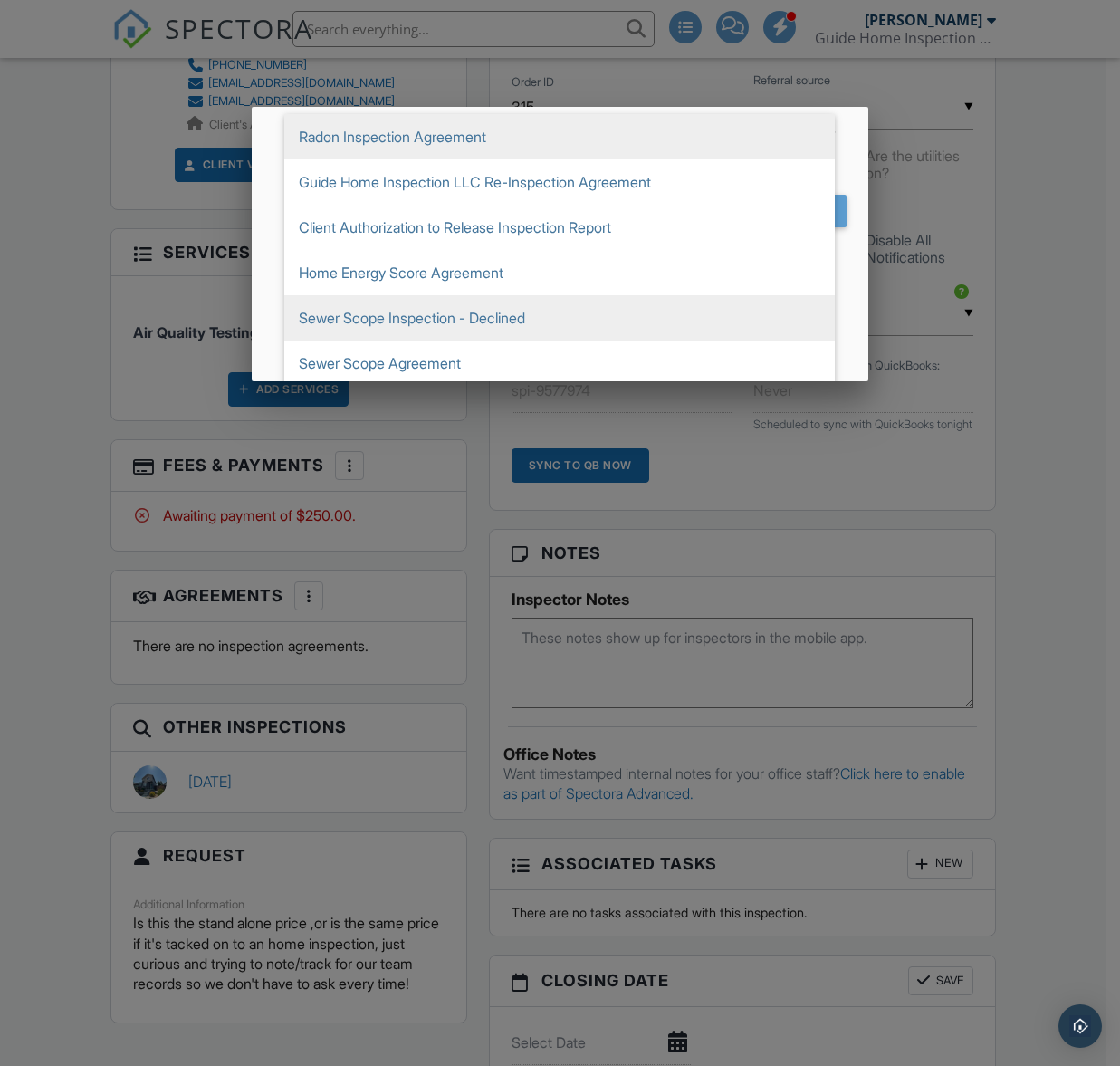
scroll to position [304, 0]
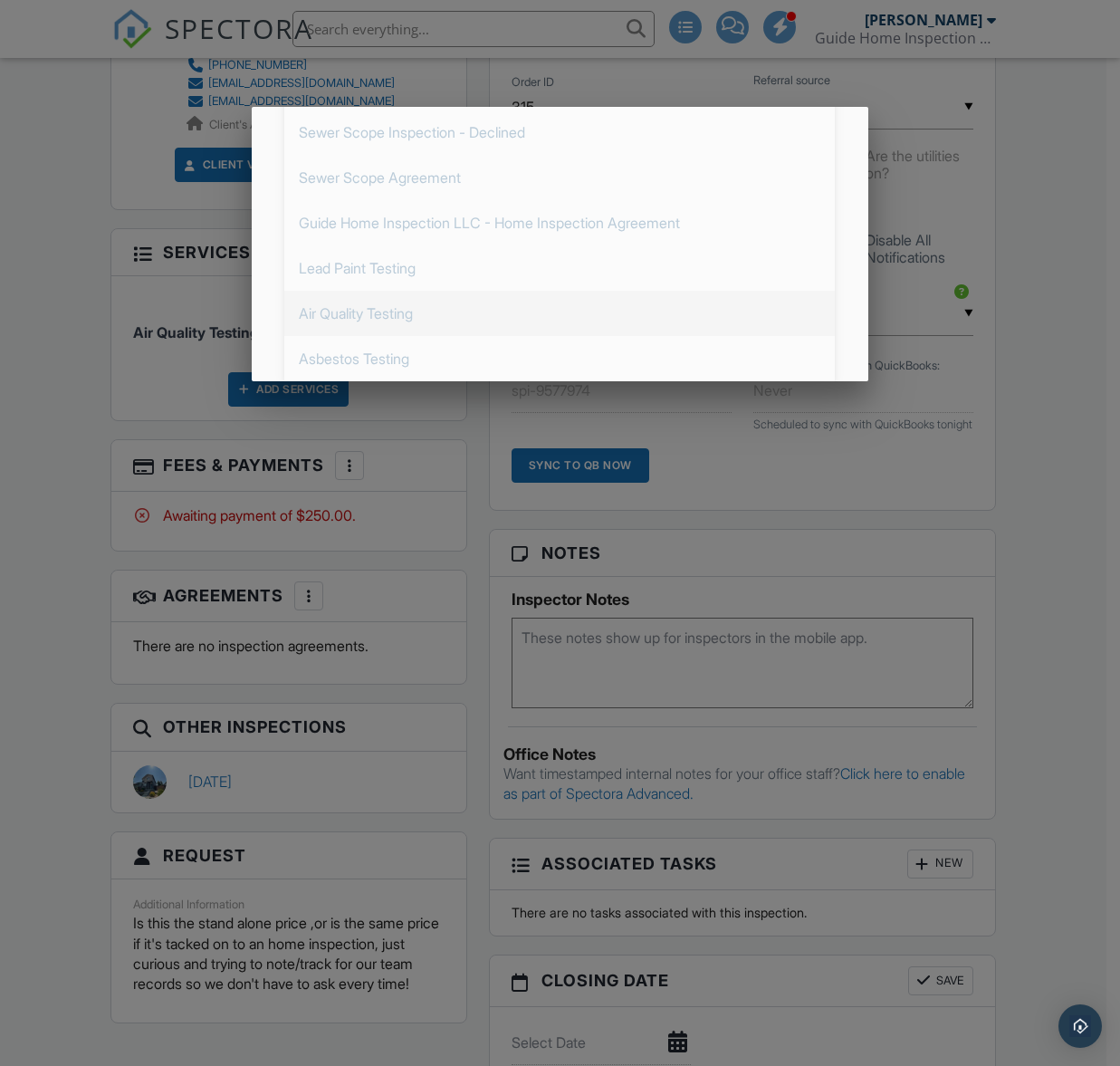
click at [393, 329] on span "Air Quality Testing" at bounding box center [560, 313] width 551 height 46
type input "Air Quality Testing"
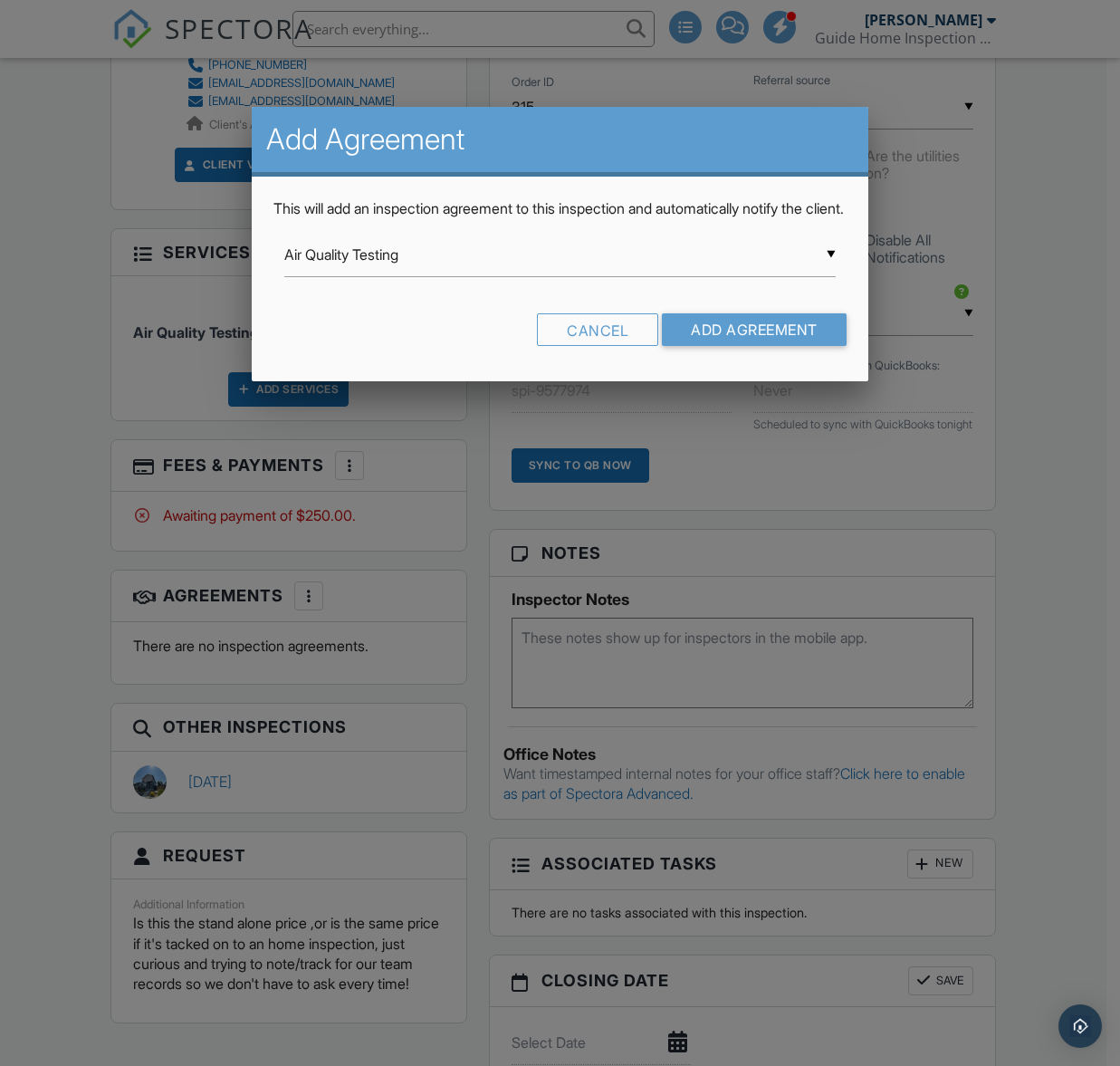
scroll to position [0, 0]
click at [729, 344] on input "Add Agreement" at bounding box center [755, 329] width 185 height 33
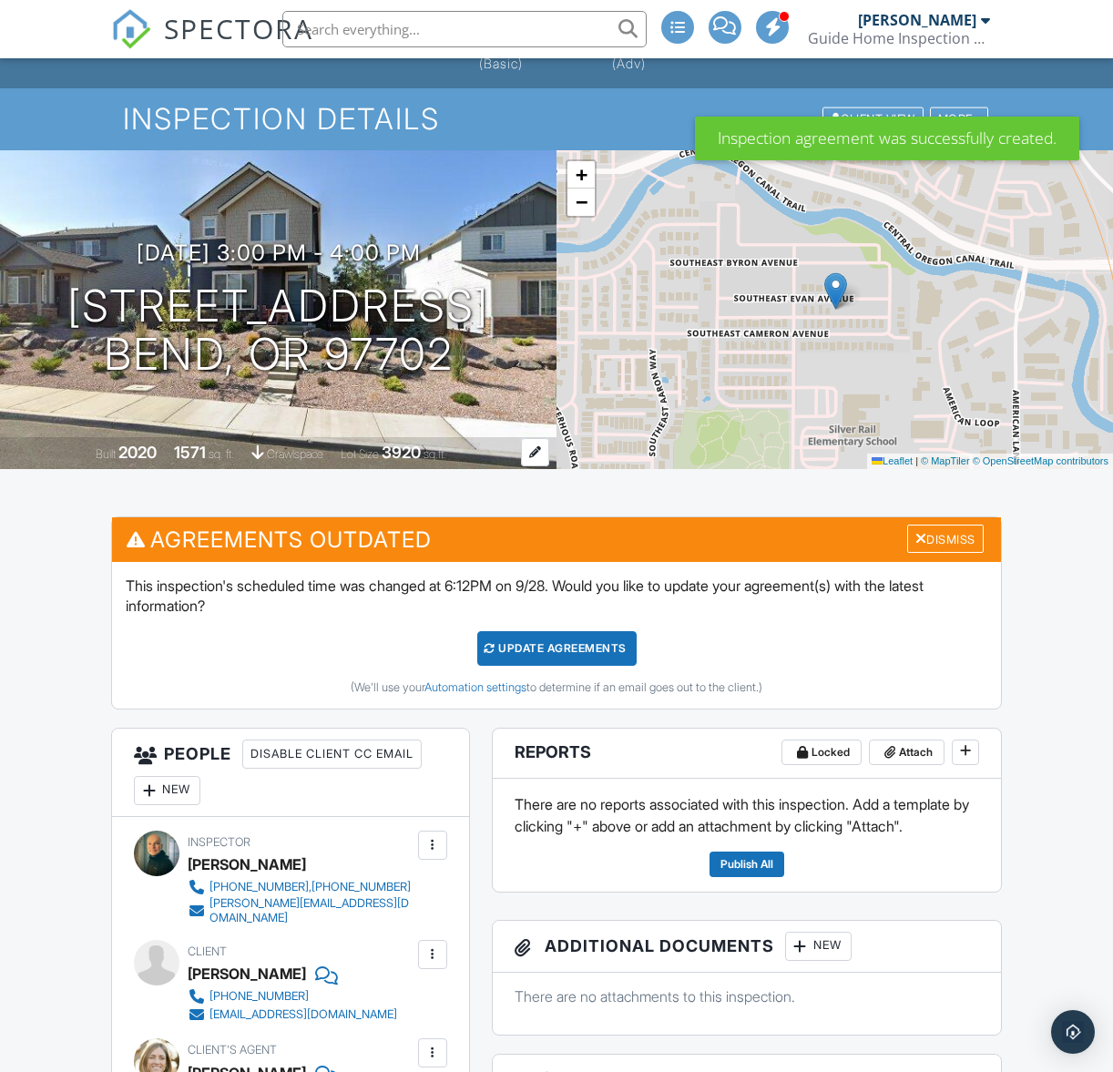
scroll to position [148, 0]
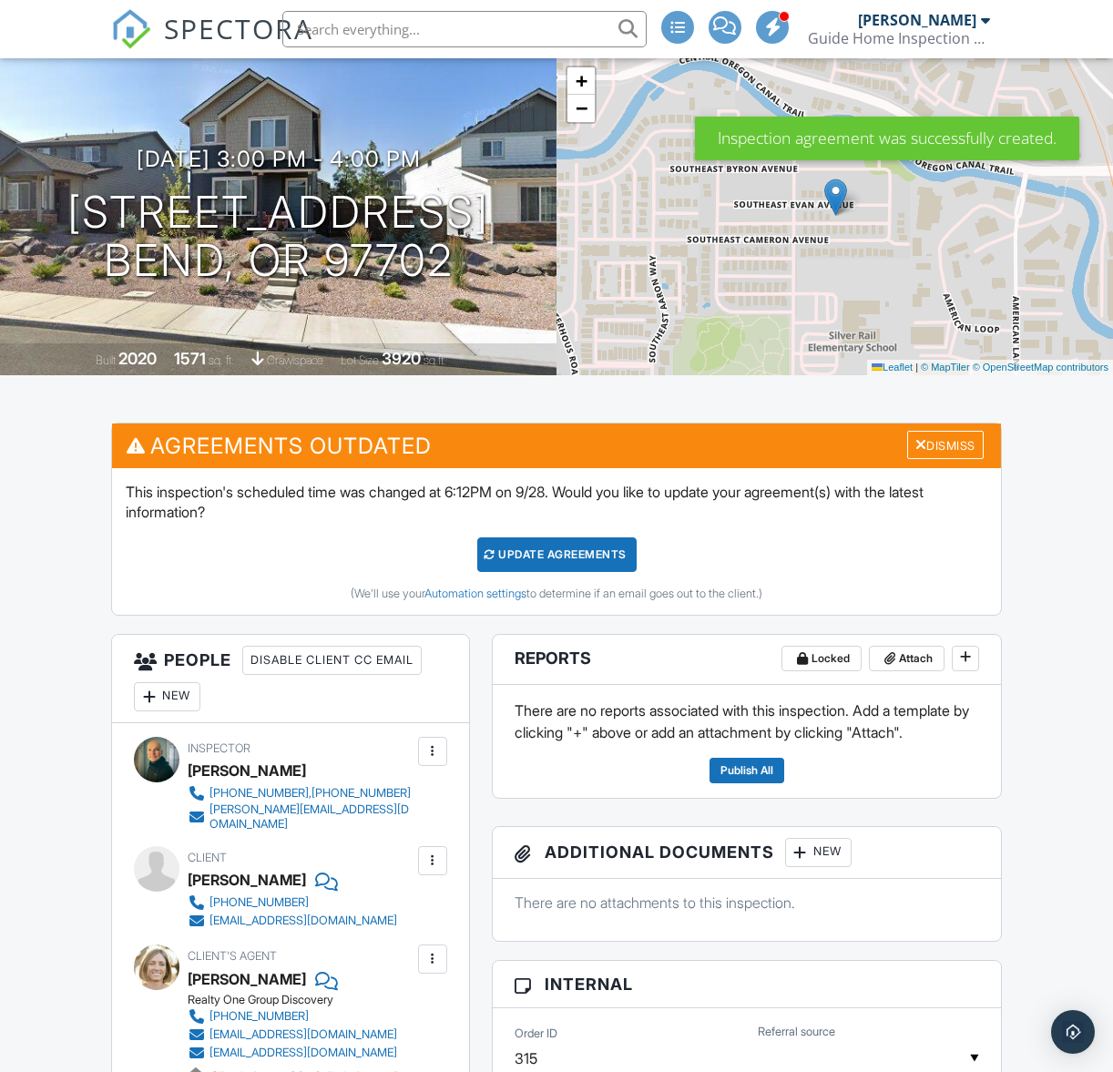
click at [585, 559] on div "Update Agreements" at bounding box center [556, 554] width 159 height 35
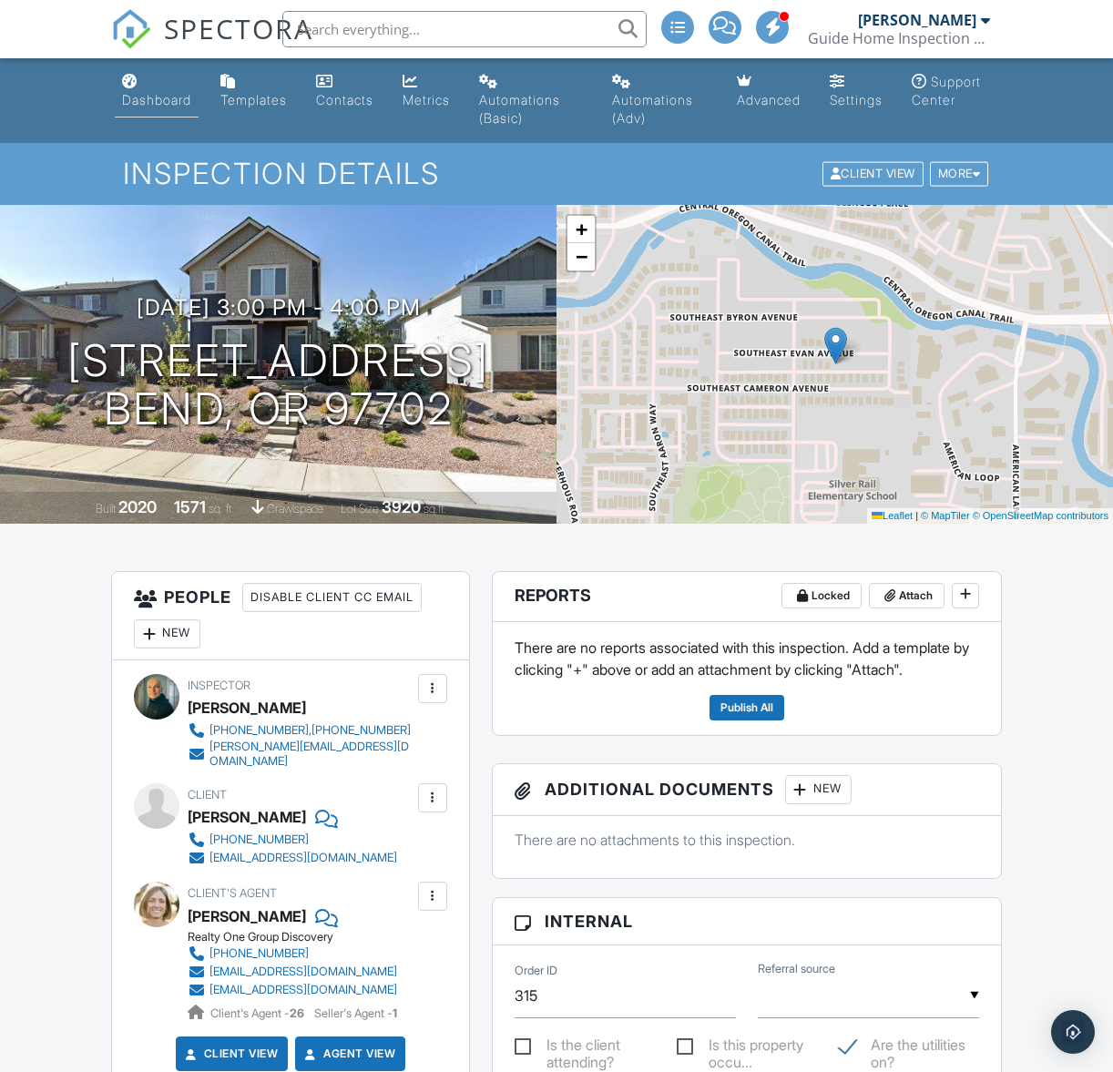
click at [153, 104] on div "Dashboard" at bounding box center [156, 99] width 69 height 15
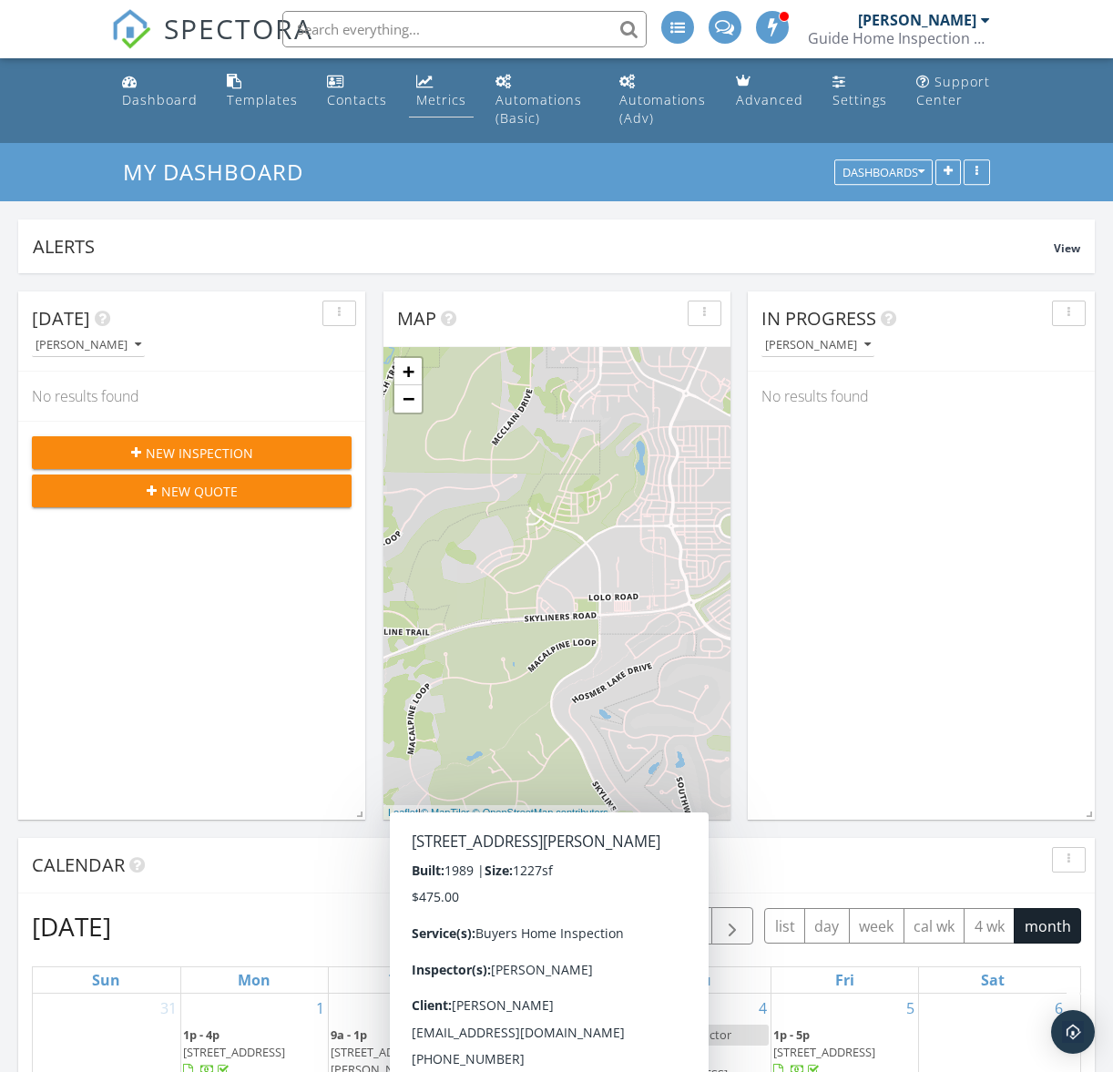
click at [442, 90] on link "Metrics" at bounding box center [441, 92] width 65 height 52
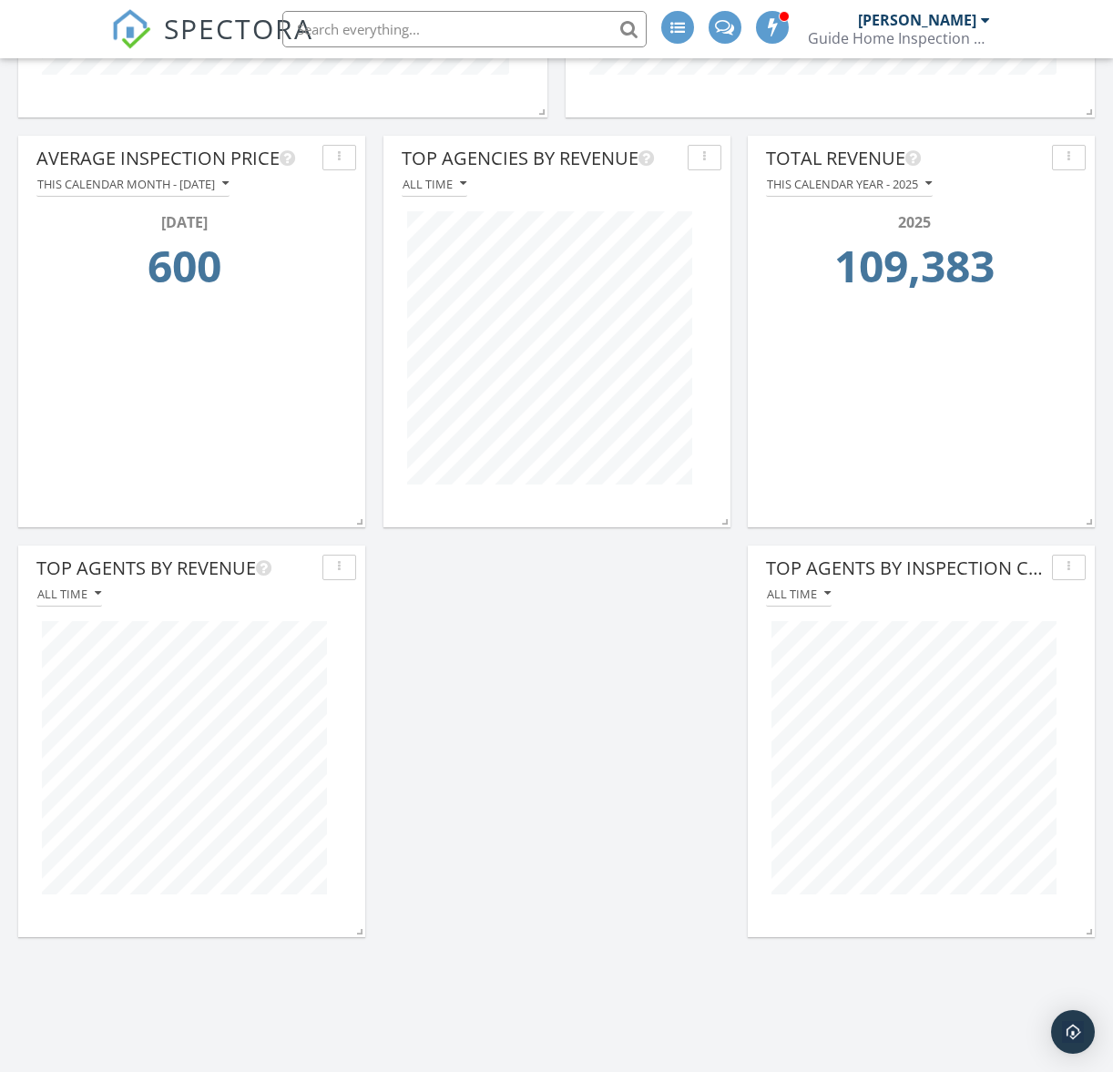
scroll to position [591, 0]
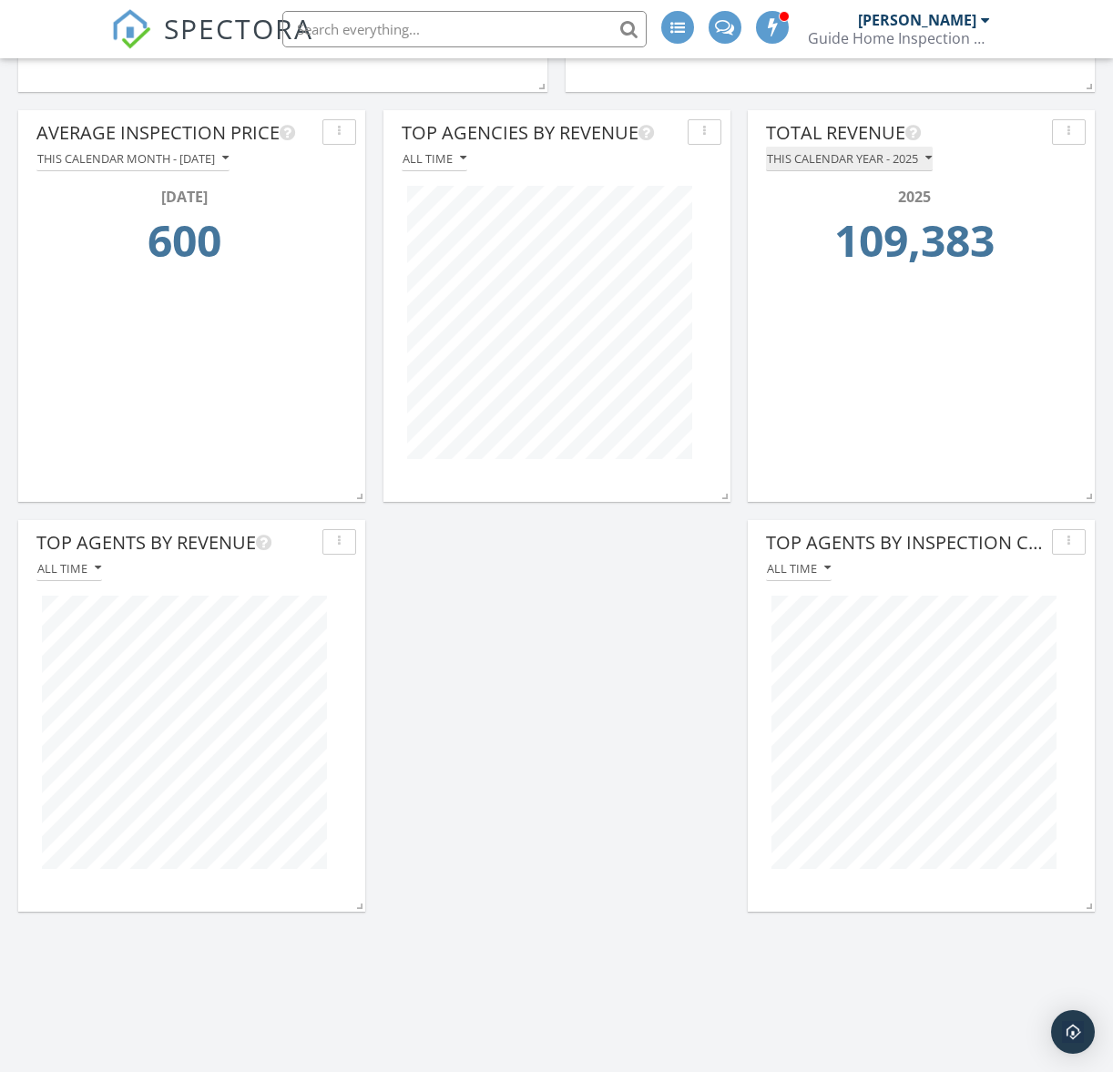
click at [930, 163] on icon "button" at bounding box center [928, 158] width 6 height 13
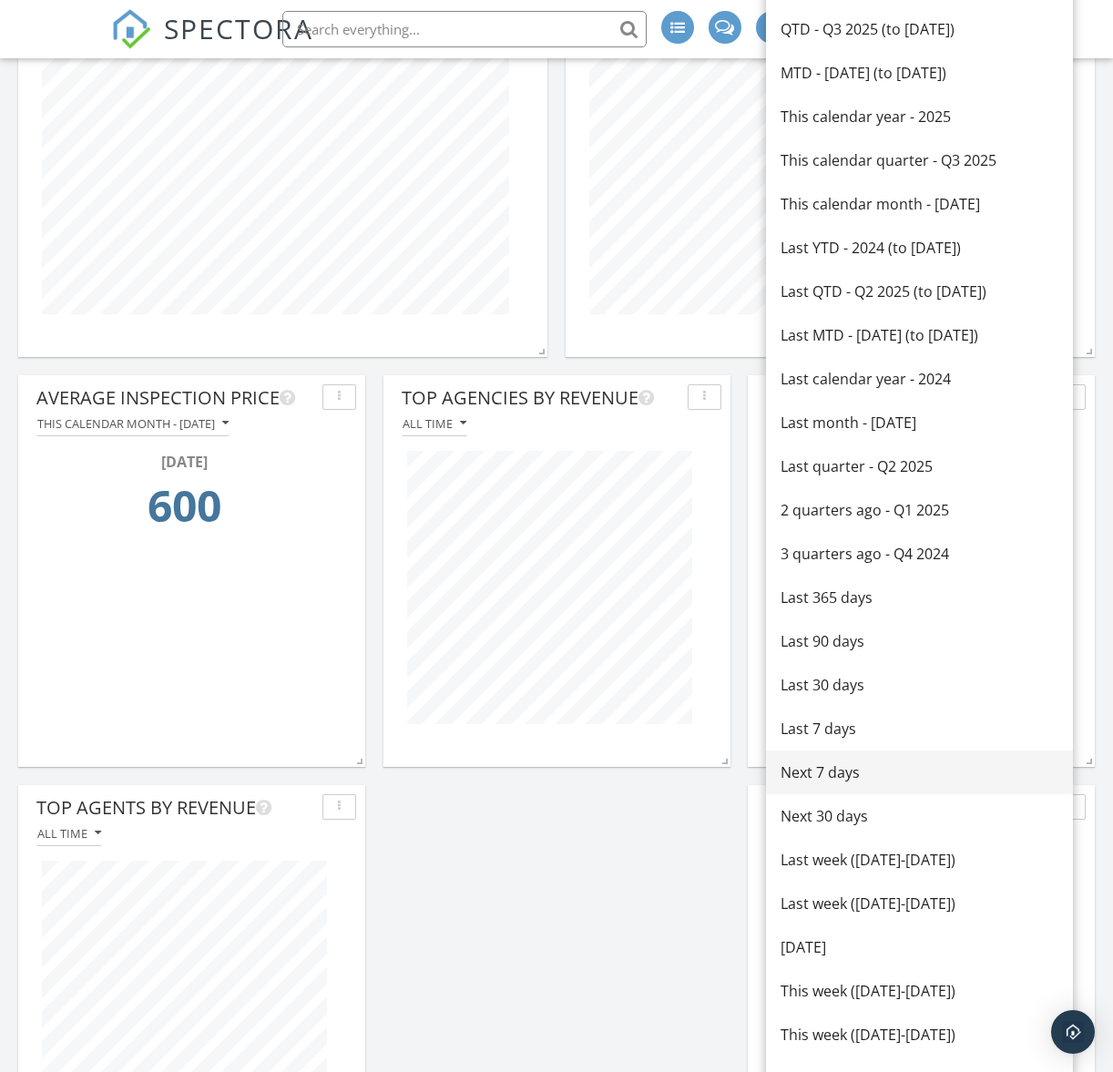
scroll to position [319, 0]
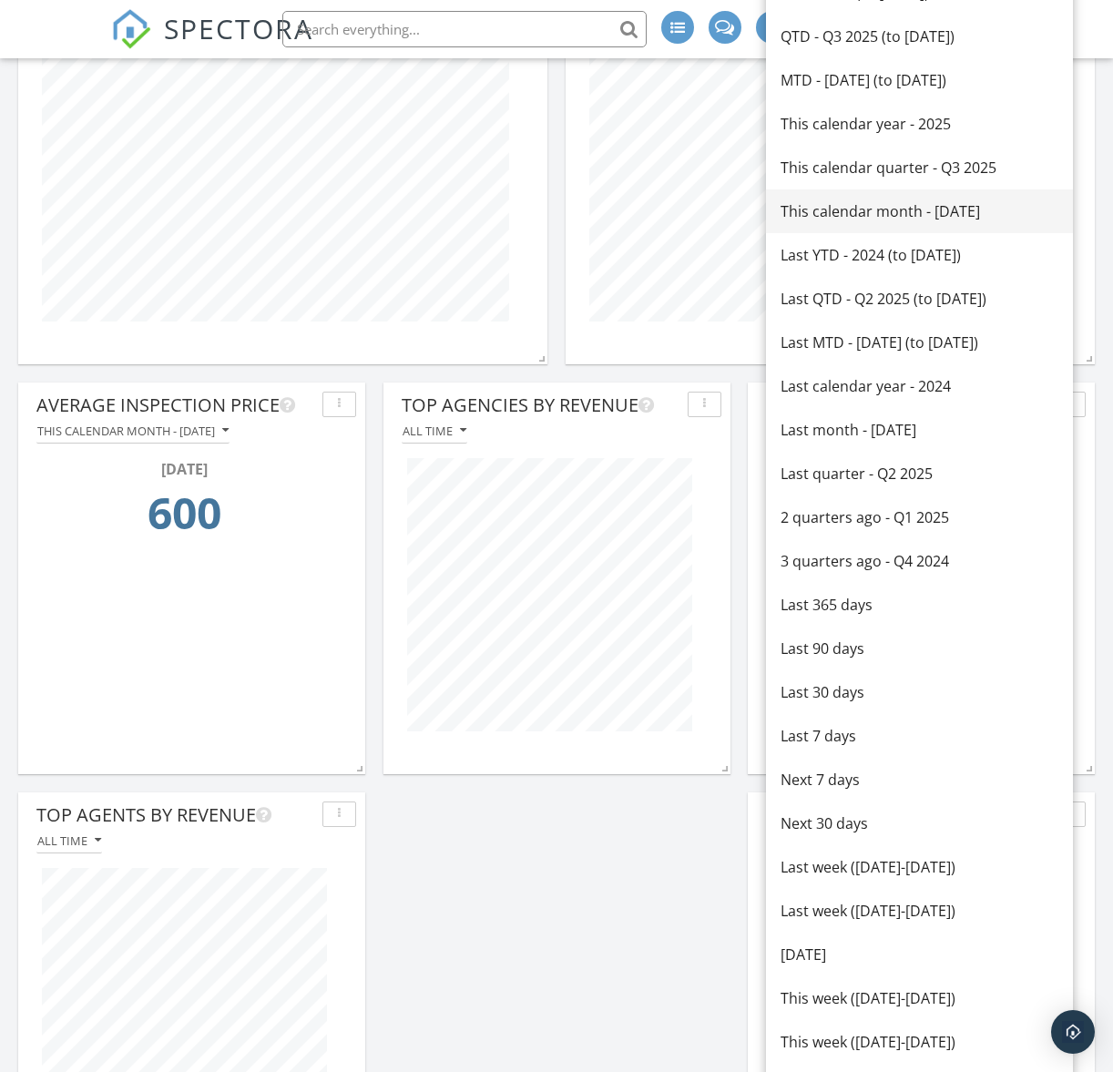
click at [895, 219] on div "This calendar month - [DATE]" at bounding box center [919, 211] width 278 height 22
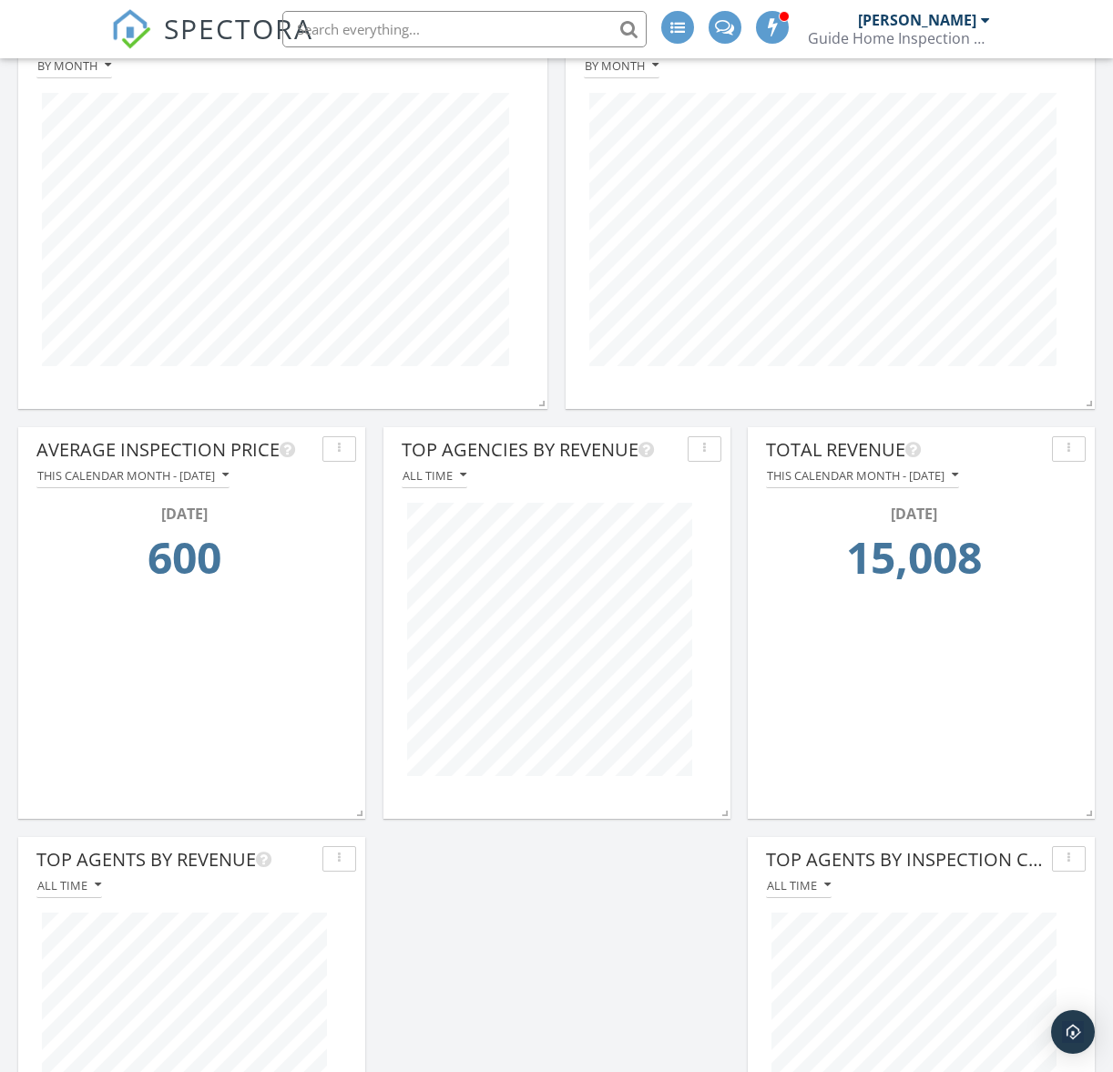
scroll to position [275, 0]
